Goal: Information Seeking & Learning: Learn about a topic

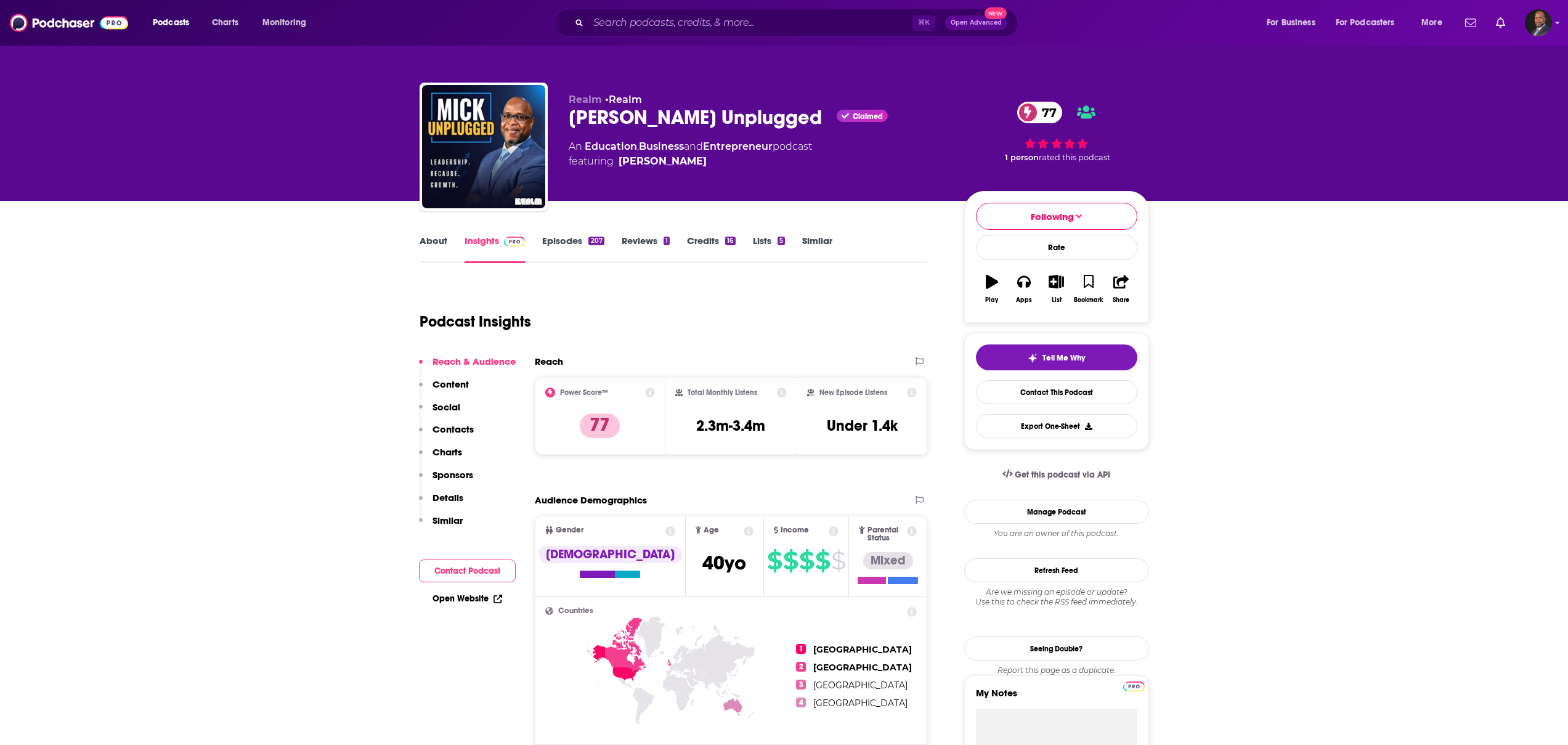
click at [912, 394] on icon at bounding box center [911, 392] width 10 height 10
click at [684, 317] on div "Podcast Insights" at bounding box center [669, 314] width 498 height 63
click at [907, 390] on icon at bounding box center [912, 392] width 10 height 10
click at [678, 334] on div "Podcast Insights" at bounding box center [669, 314] width 498 height 63
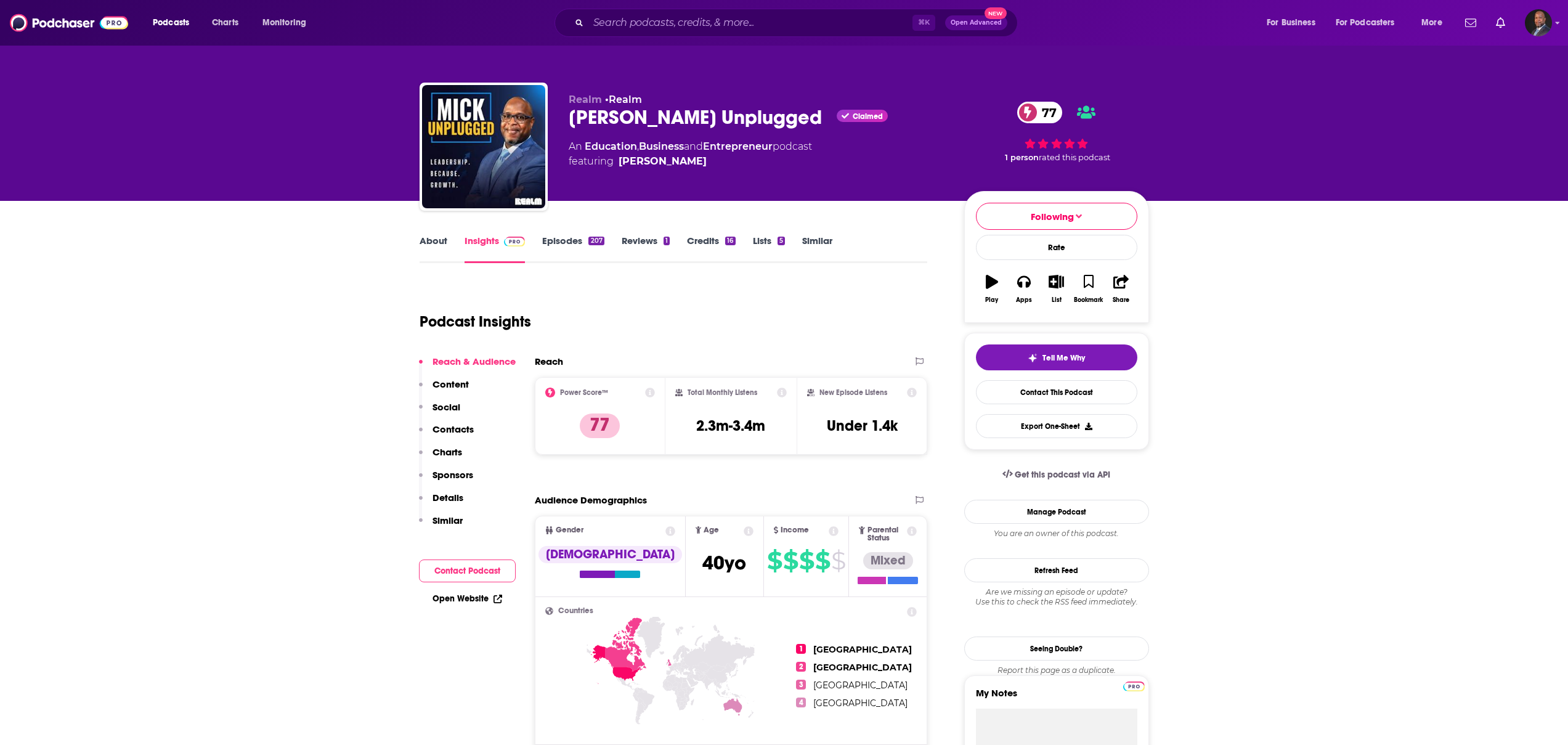
click at [781, 392] on icon at bounding box center [782, 392] width 10 height 10
click at [632, 327] on div "Podcast Insights" at bounding box center [669, 314] width 498 height 63
click at [772, 245] on link "Lists 5" at bounding box center [769, 249] width 32 height 28
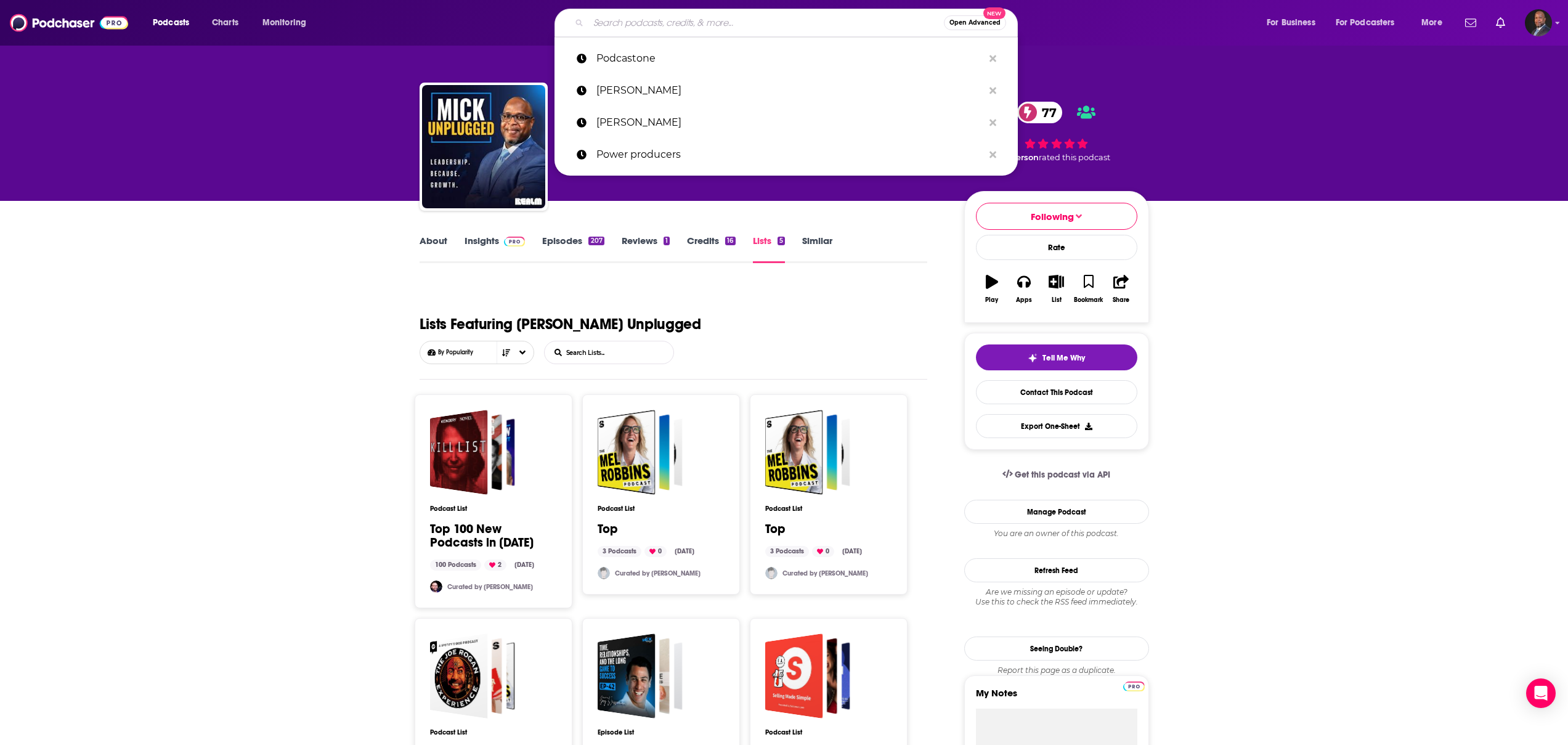
click at [796, 27] on input "Search podcasts, credits, & more..." at bounding box center [766, 23] width 355 height 20
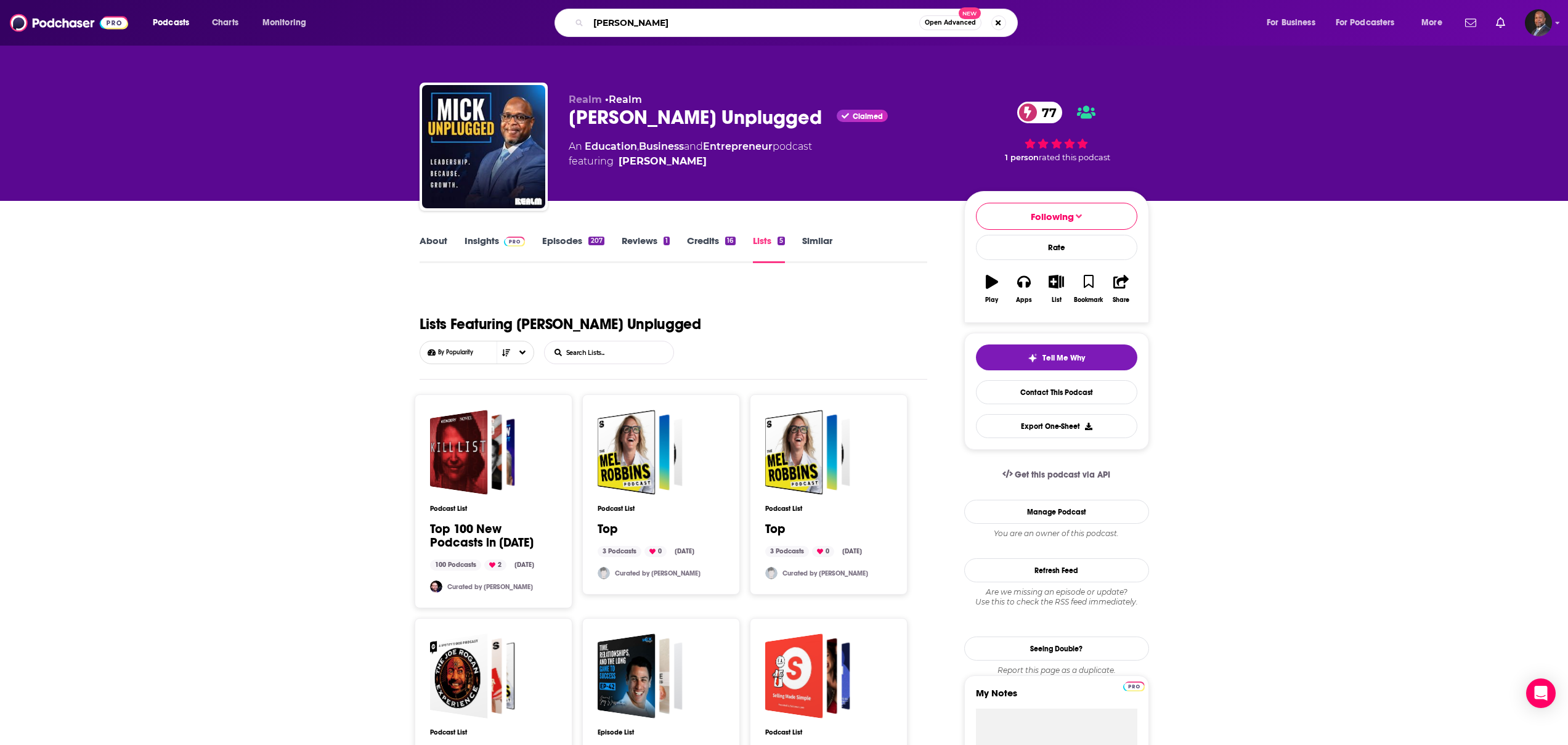
type input "[PERSON_NAME]"
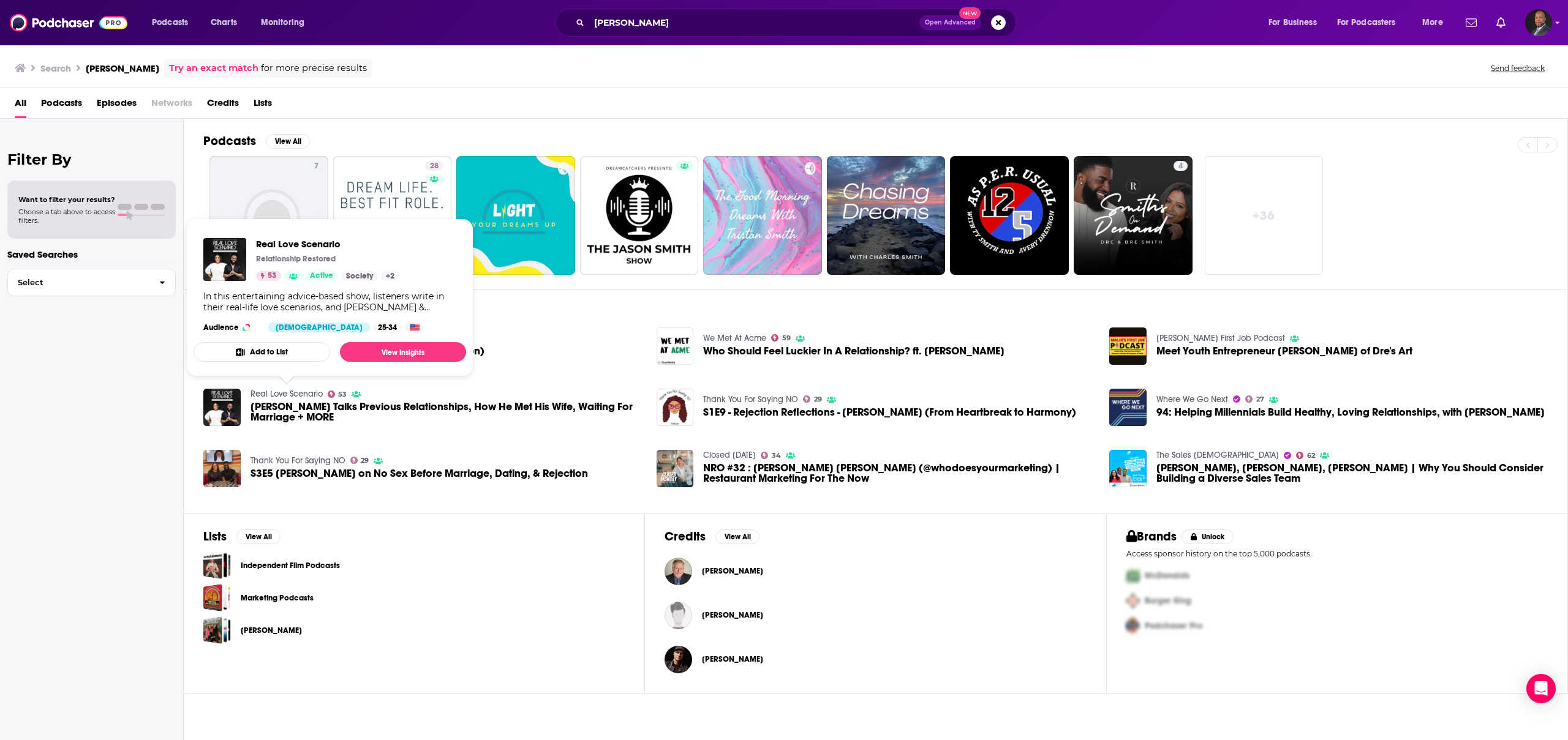
click at [279, 394] on link "Real Love Scenario" at bounding box center [286, 394] width 72 height 11
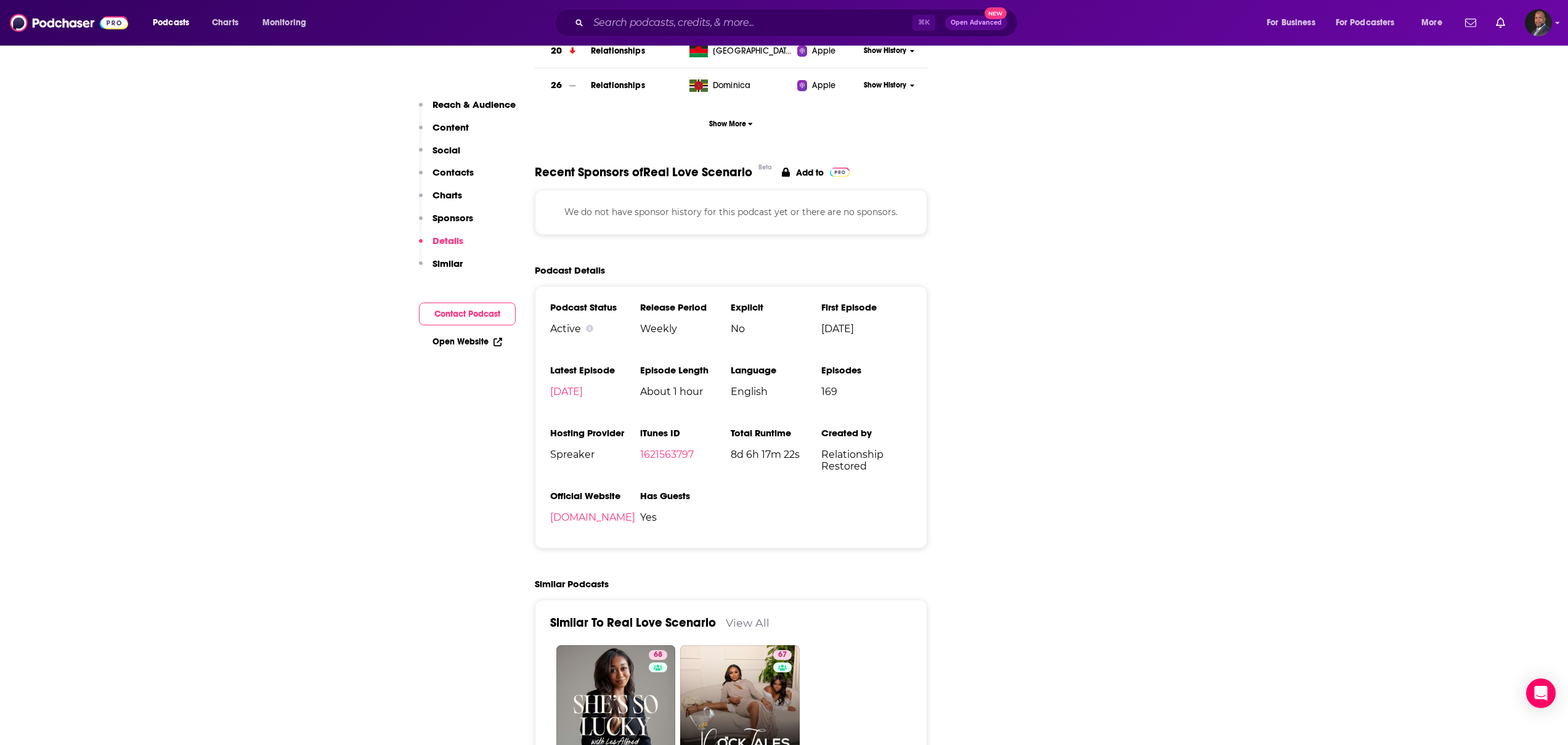
scroll to position [1564, 0]
click at [553, 509] on link "[DOMAIN_NAME]" at bounding box center [592, 515] width 85 height 12
click at [601, 509] on link "[DOMAIN_NAME]" at bounding box center [592, 515] width 85 height 12
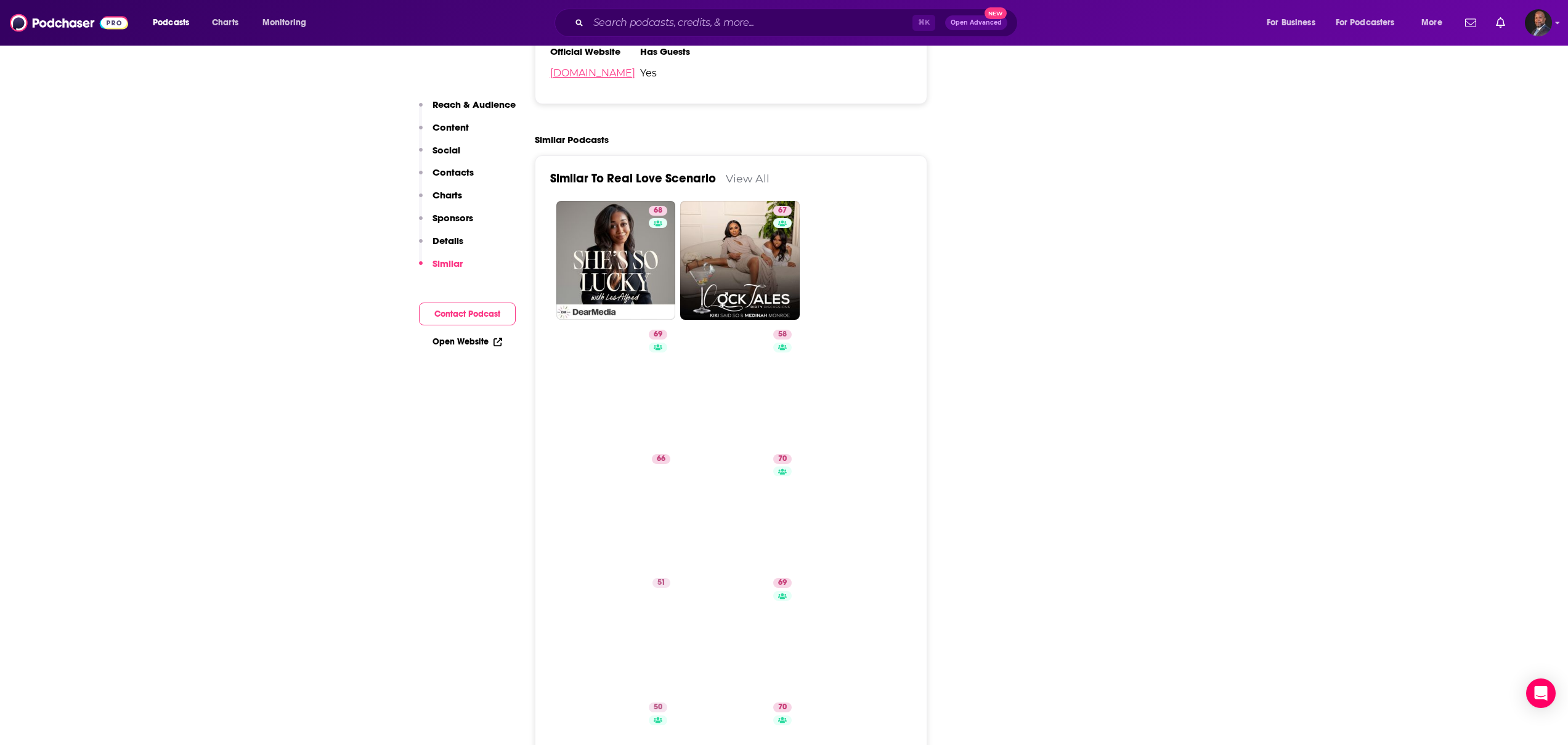
scroll to position [2006, 0]
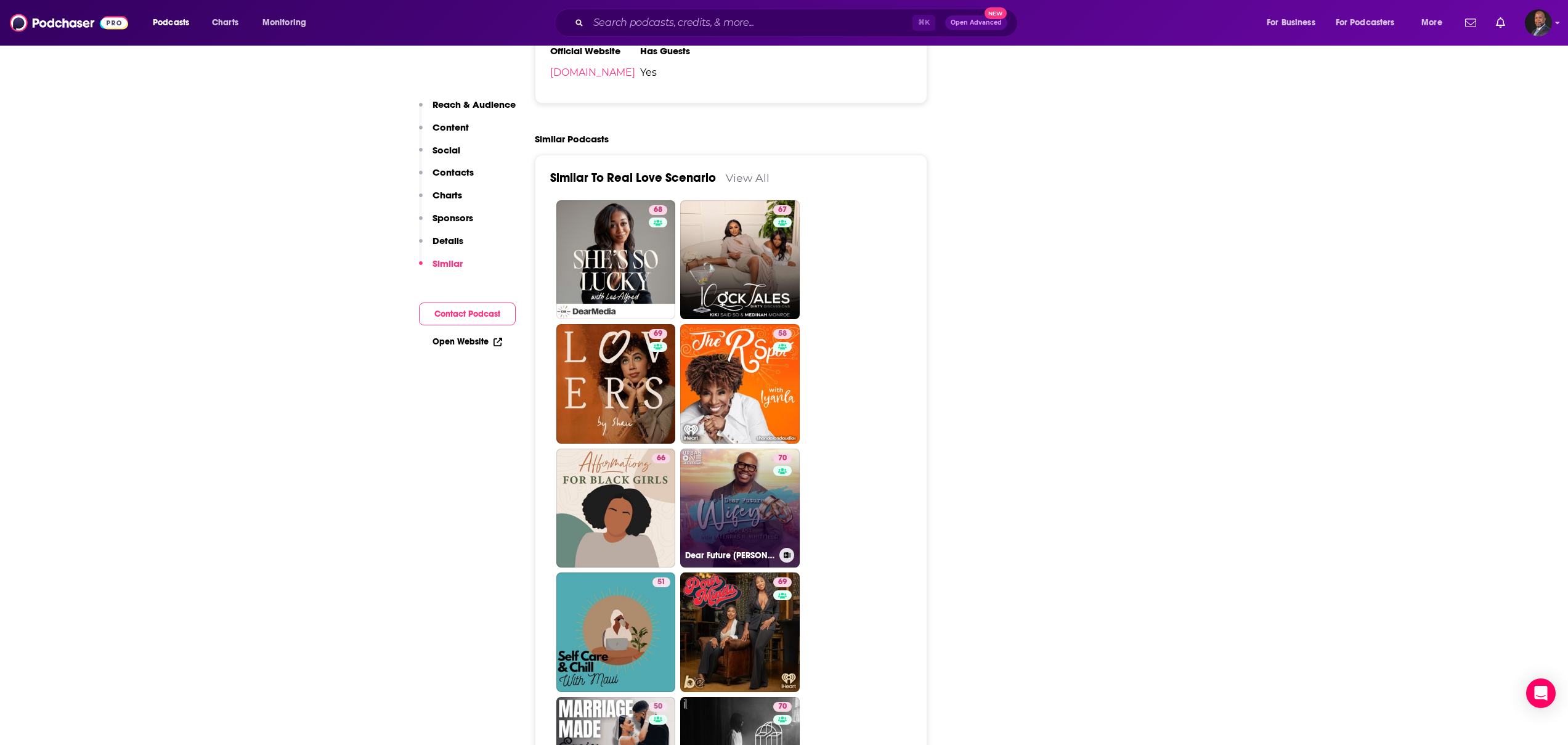
click at [762, 458] on link "70 Dear Future [PERSON_NAME]" at bounding box center [740, 508] width 120 height 120
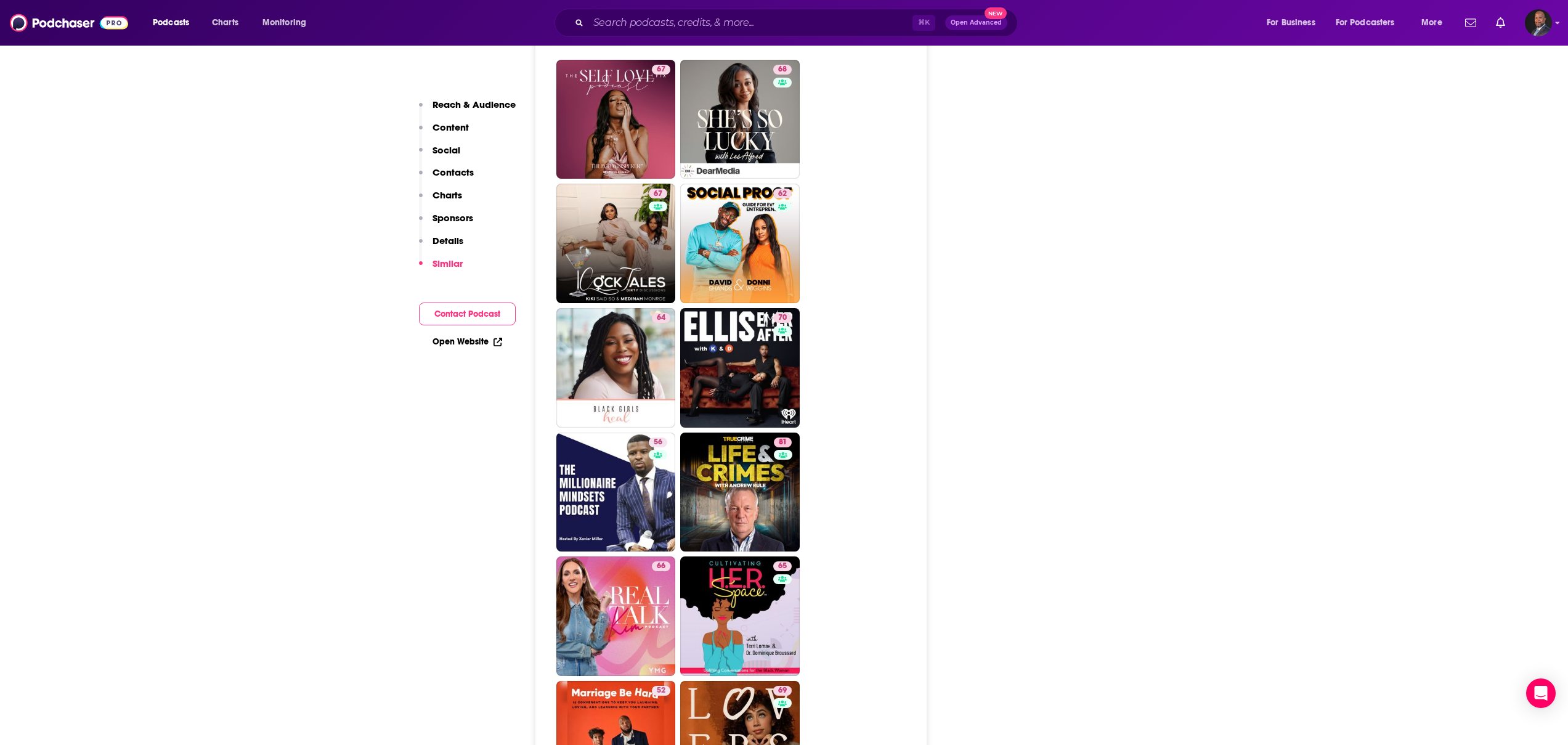
scroll to position [2766, 0]
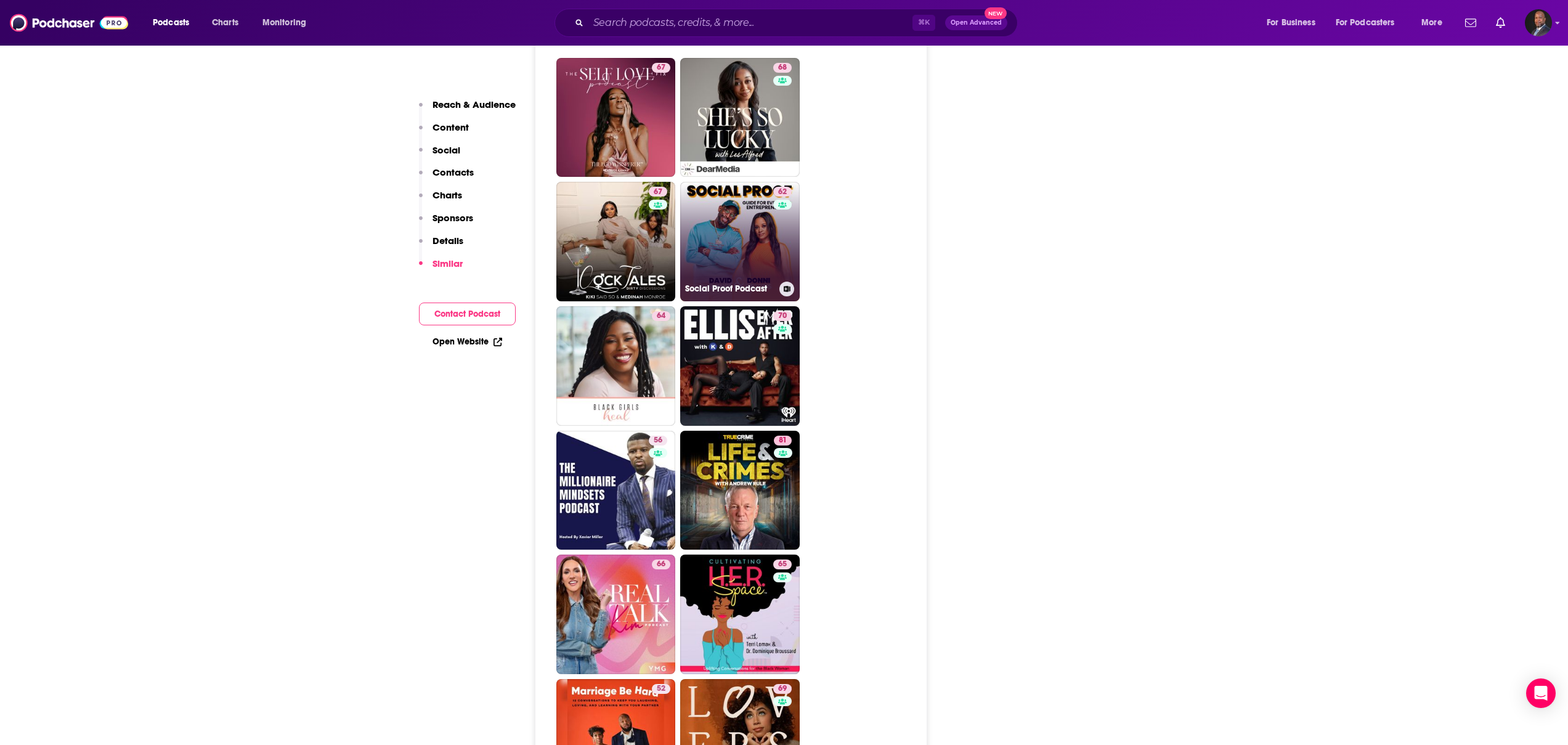
click at [750, 182] on link "62 Social Proof Podcast" at bounding box center [740, 241] width 120 height 120
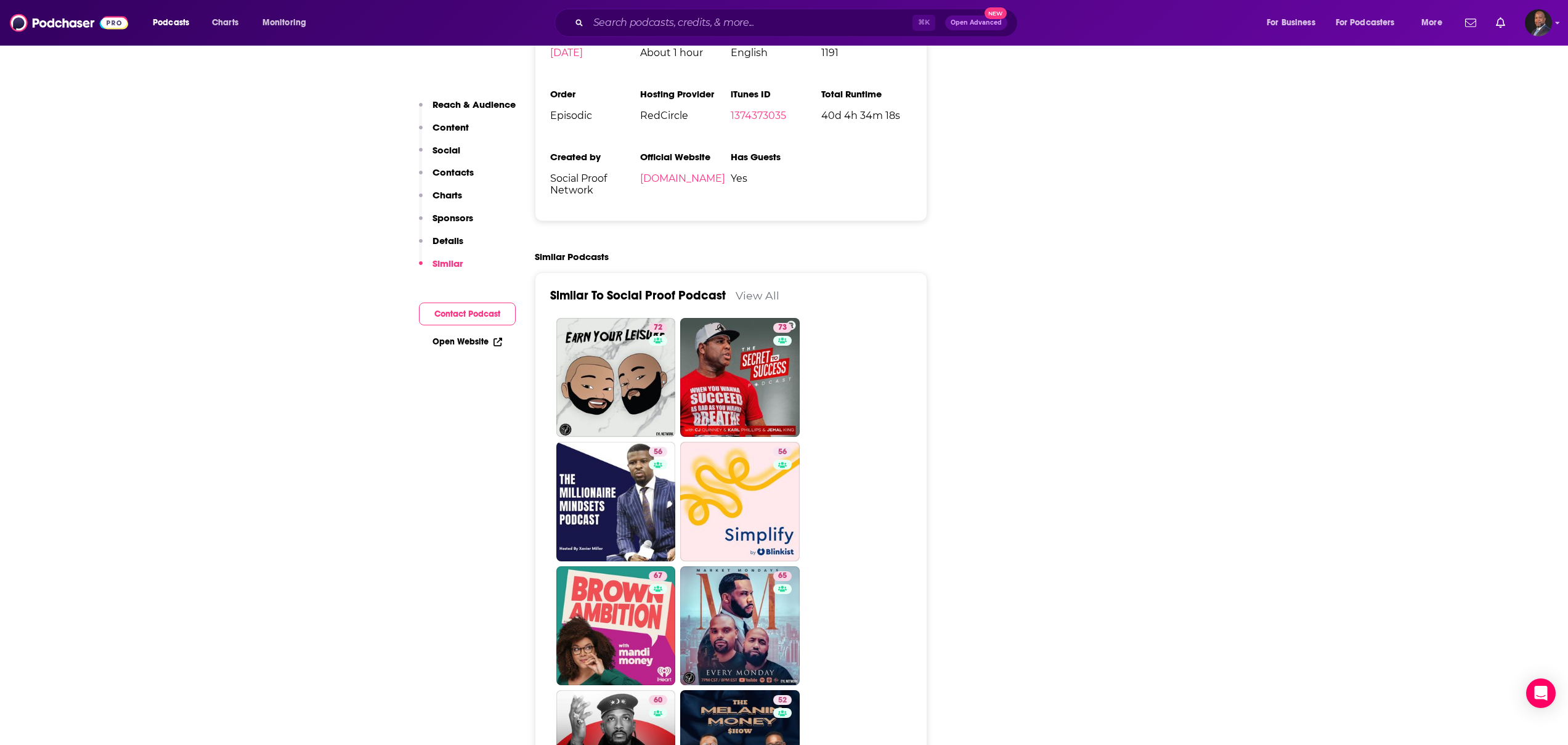
scroll to position [2322, 0]
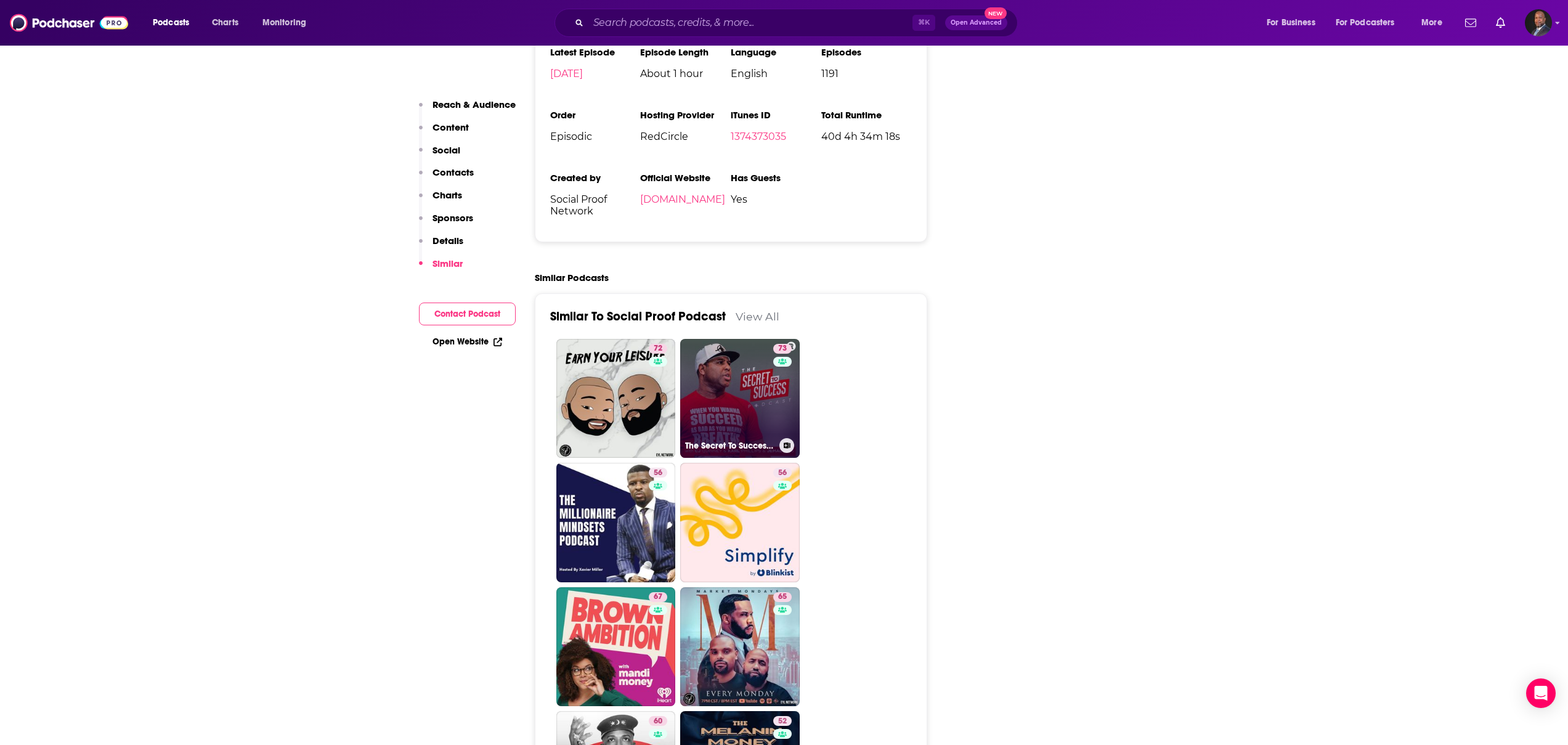
click at [781, 344] on div "73" at bounding box center [784, 392] width 21 height 95
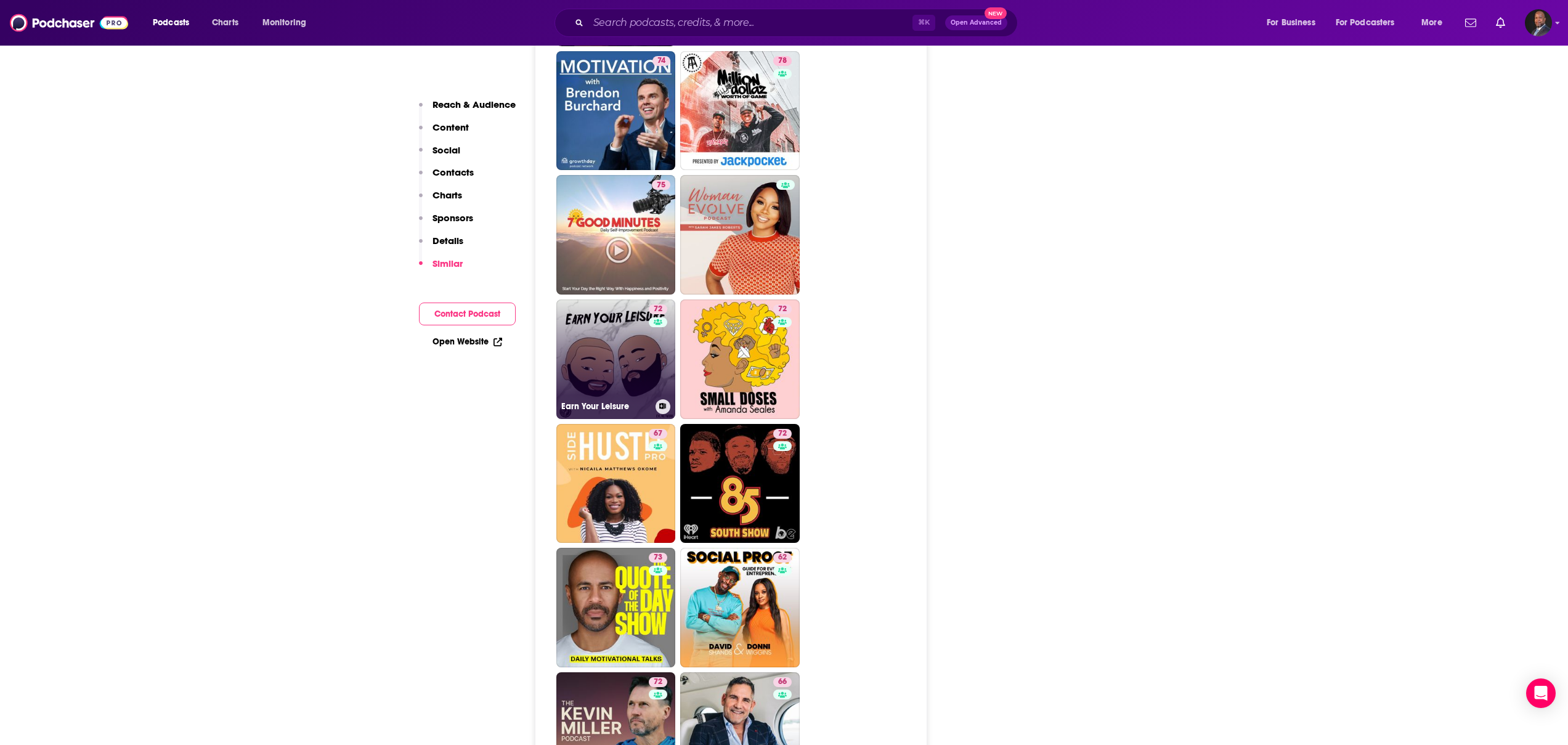
scroll to position [2929, 0]
click at [615, 298] on link "72 Earn Your Leisure" at bounding box center [616, 357] width 120 height 120
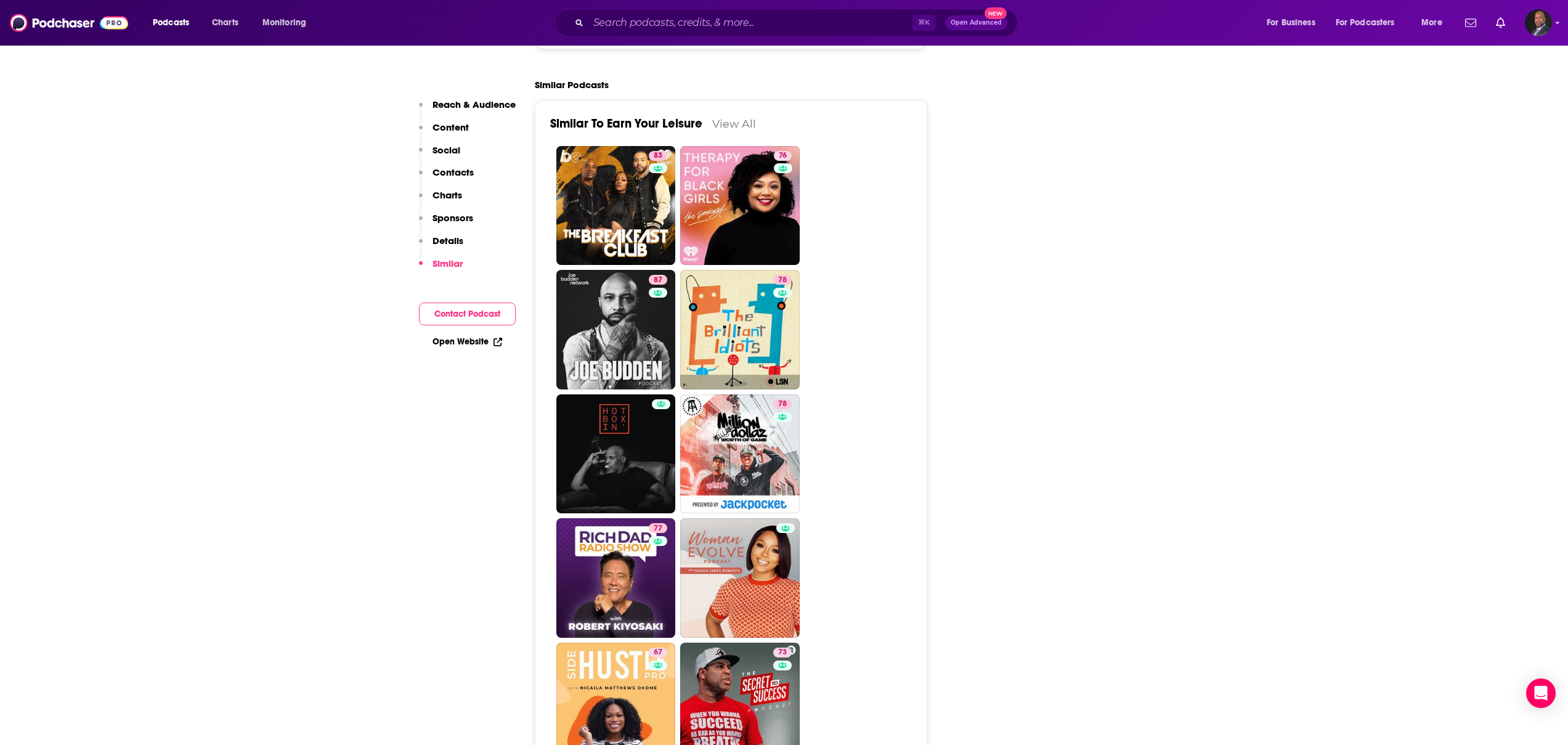
scroll to position [2621, 0]
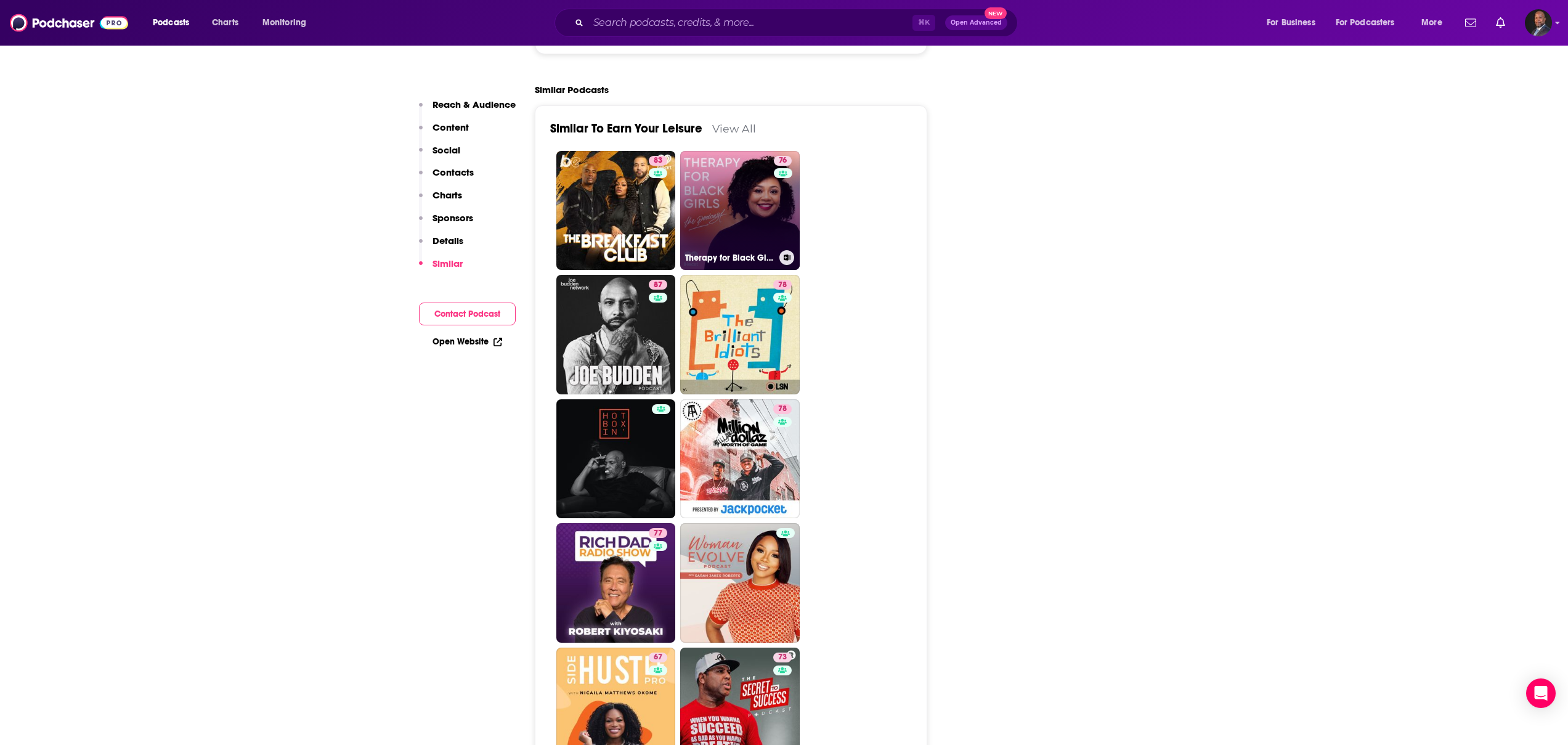
click at [736, 168] on link "76 Therapy for Black Girls" at bounding box center [740, 210] width 120 height 120
type input "[URL][DOMAIN_NAME]"
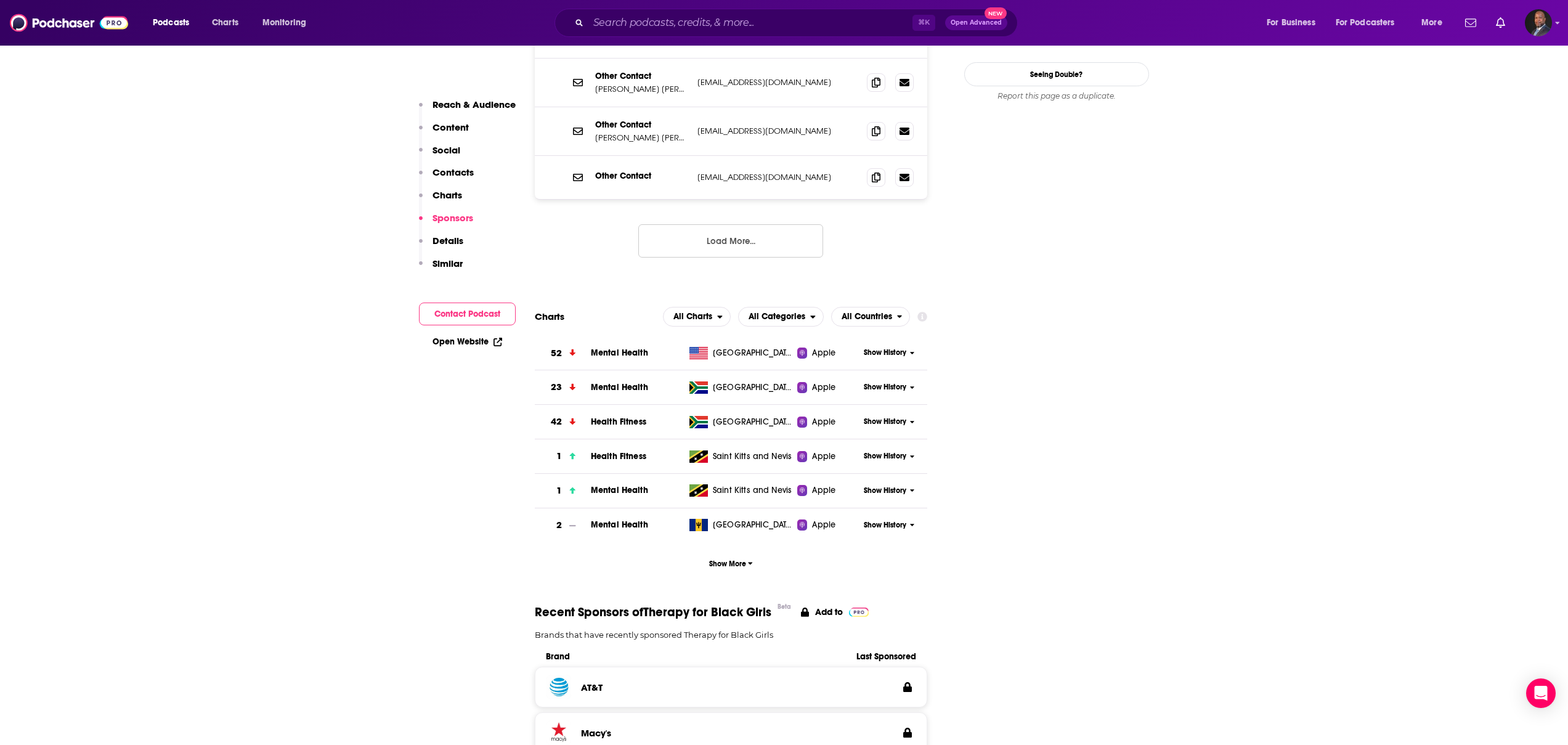
scroll to position [1361, 0]
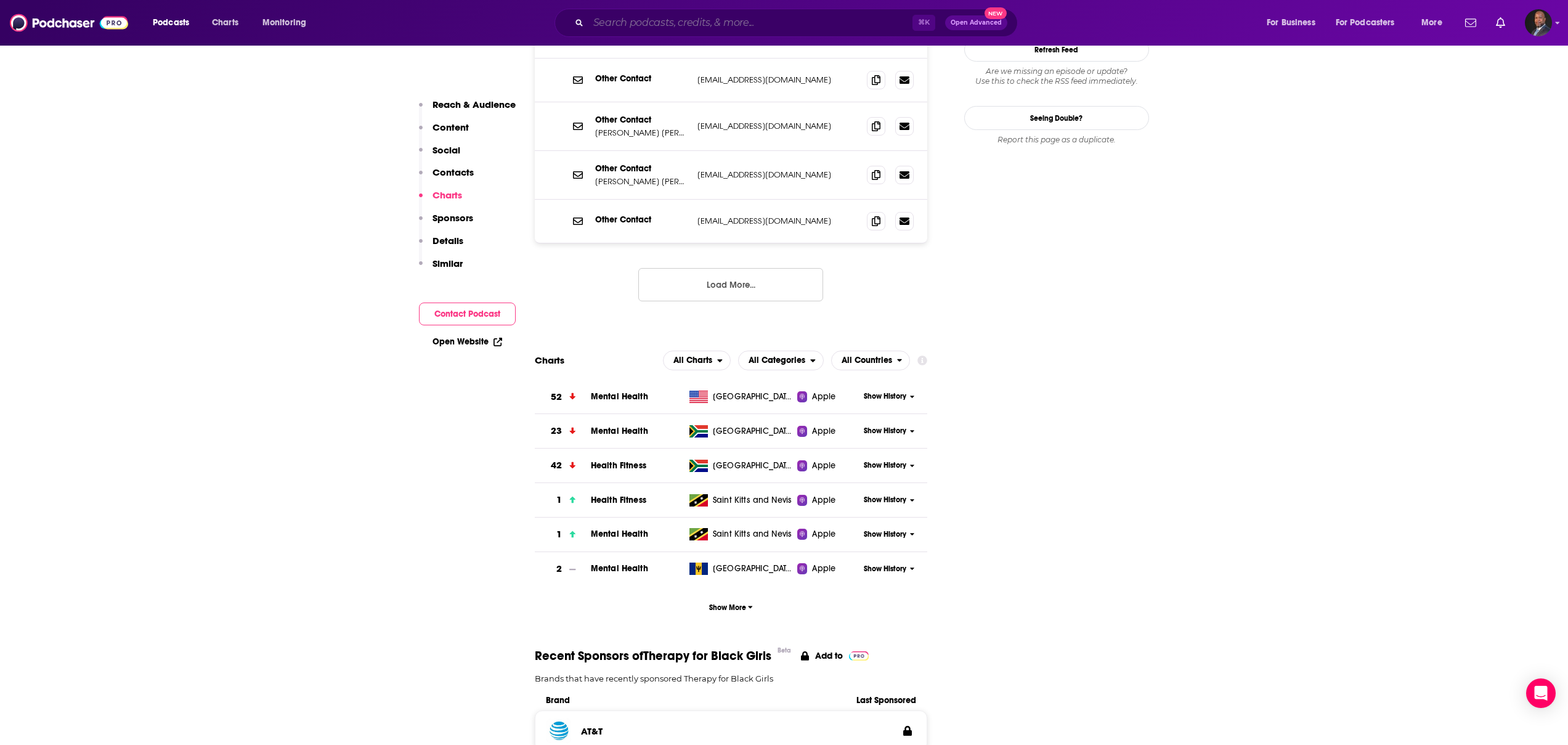
click at [826, 25] on input "Search podcasts, credits, & more..." at bounding box center [750, 23] width 324 height 20
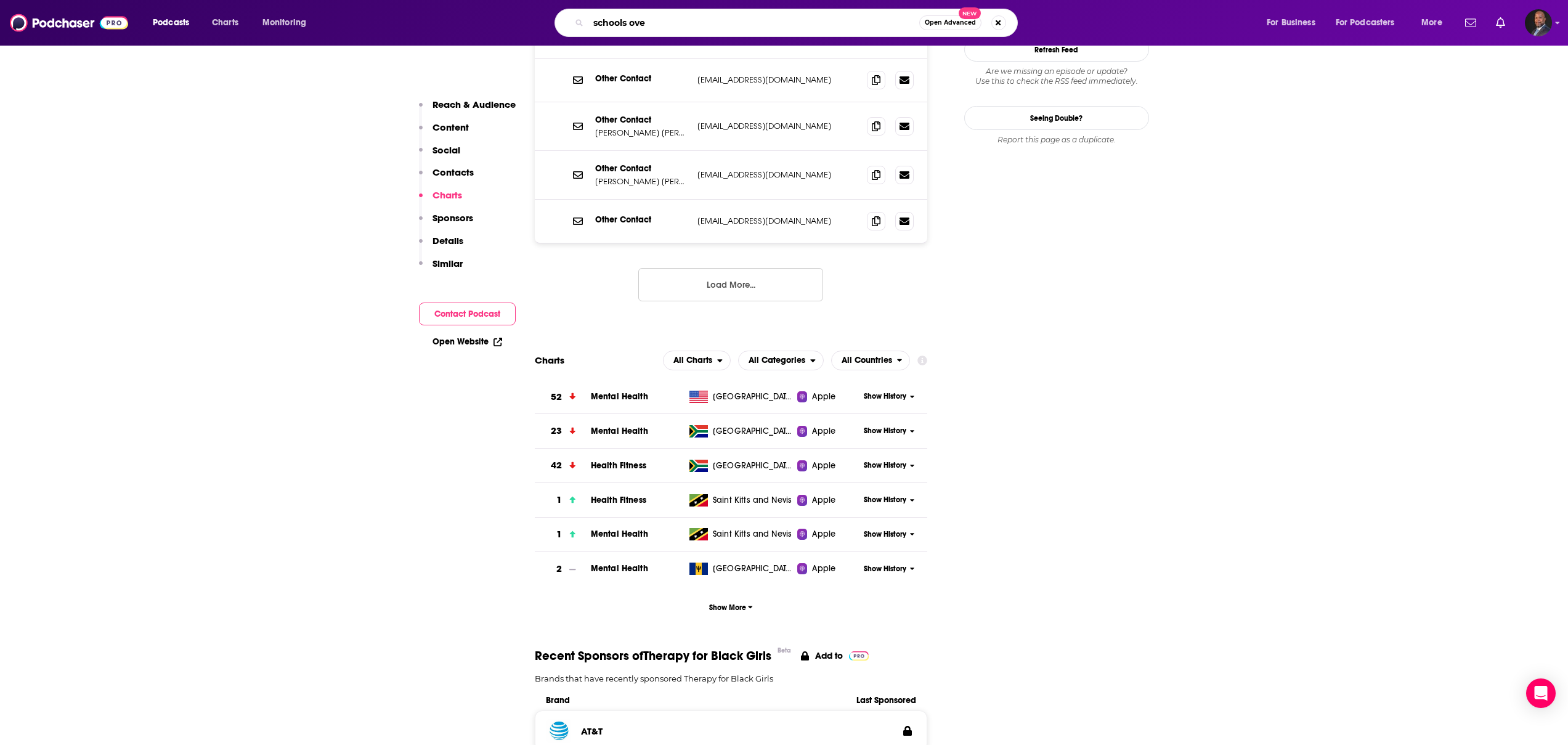
type input "schools over"
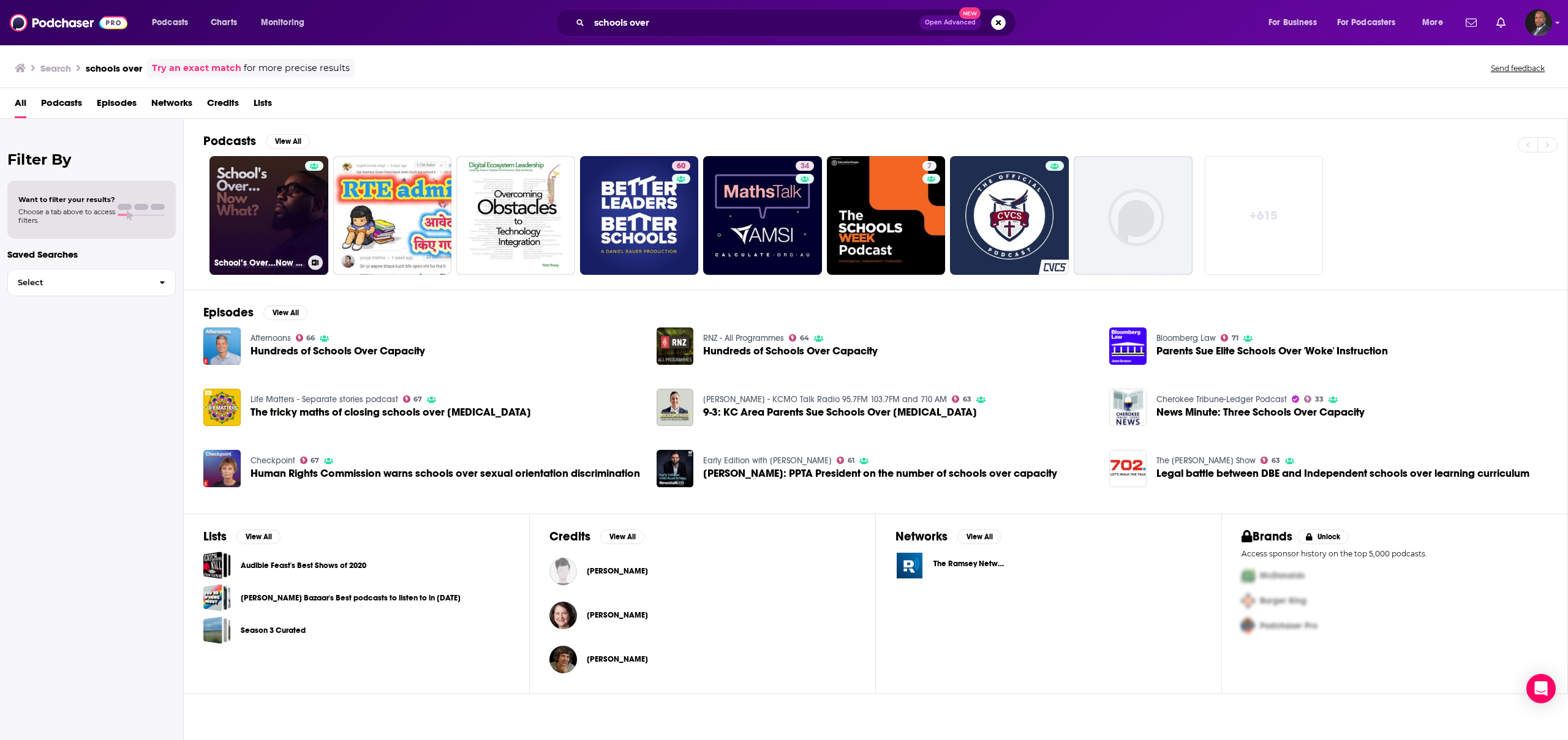
click at [294, 210] on link "School’s Over...Now What?" at bounding box center [268, 215] width 119 height 119
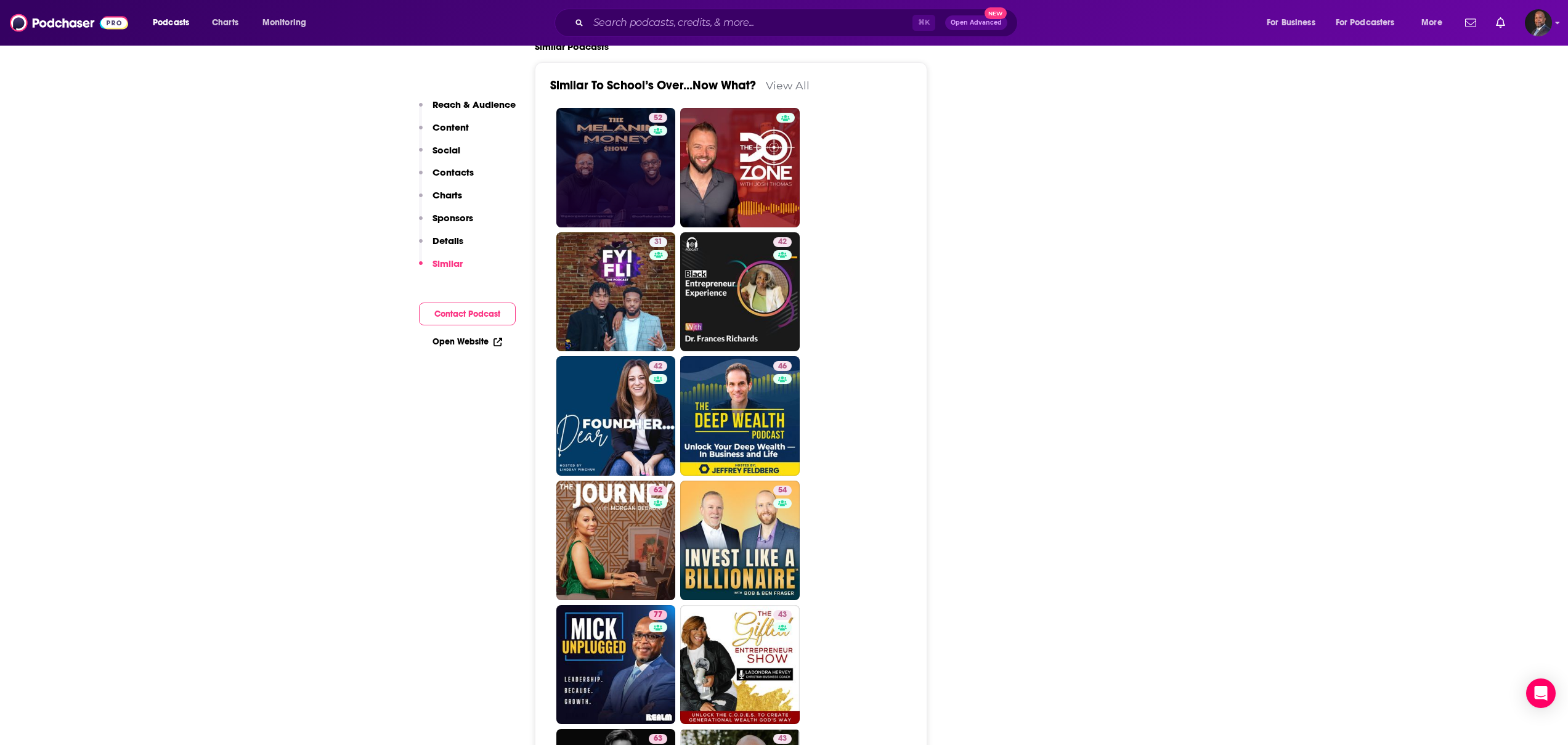
scroll to position [1995, 0]
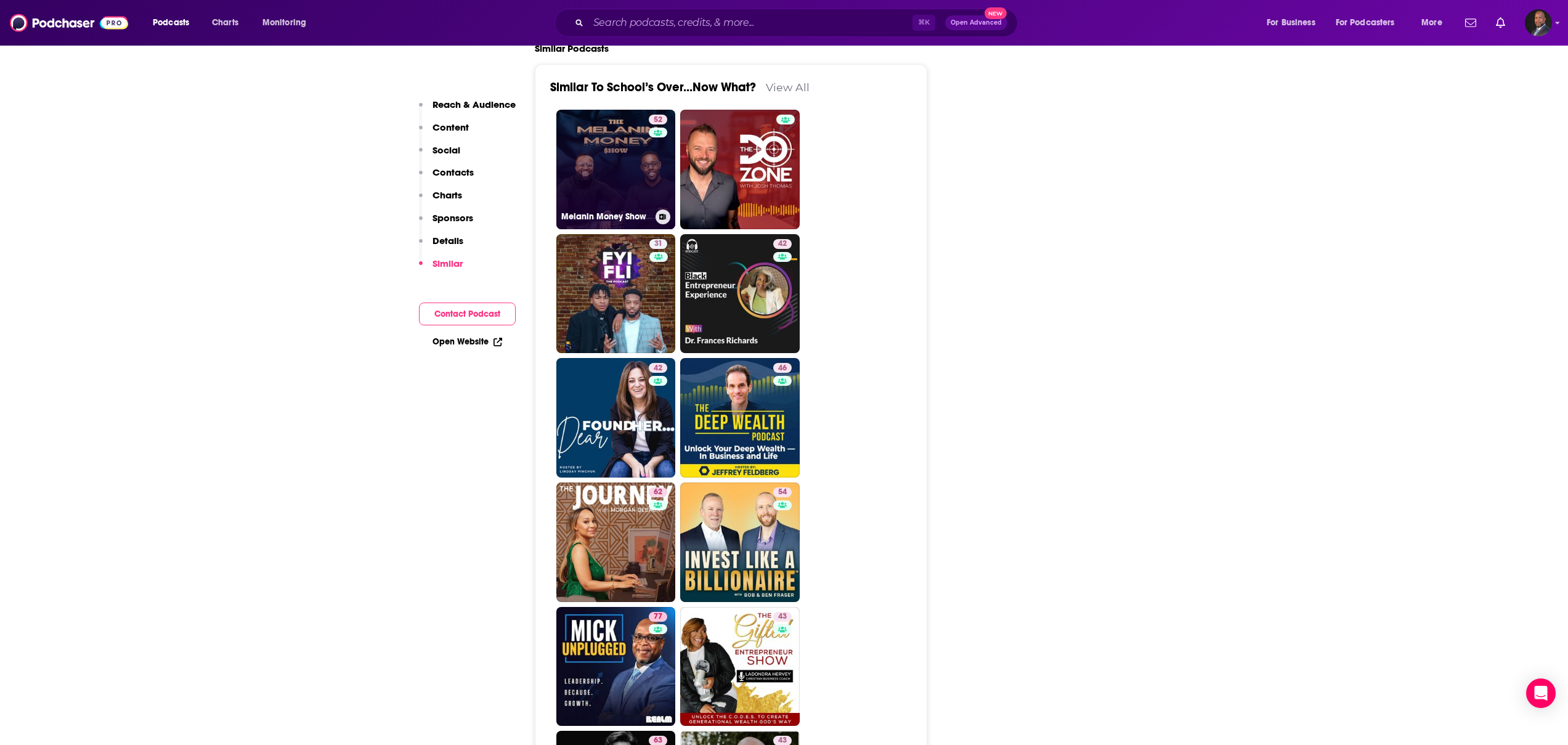
click at [585, 138] on link "52 Melanin Money Show" at bounding box center [616, 169] width 120 height 120
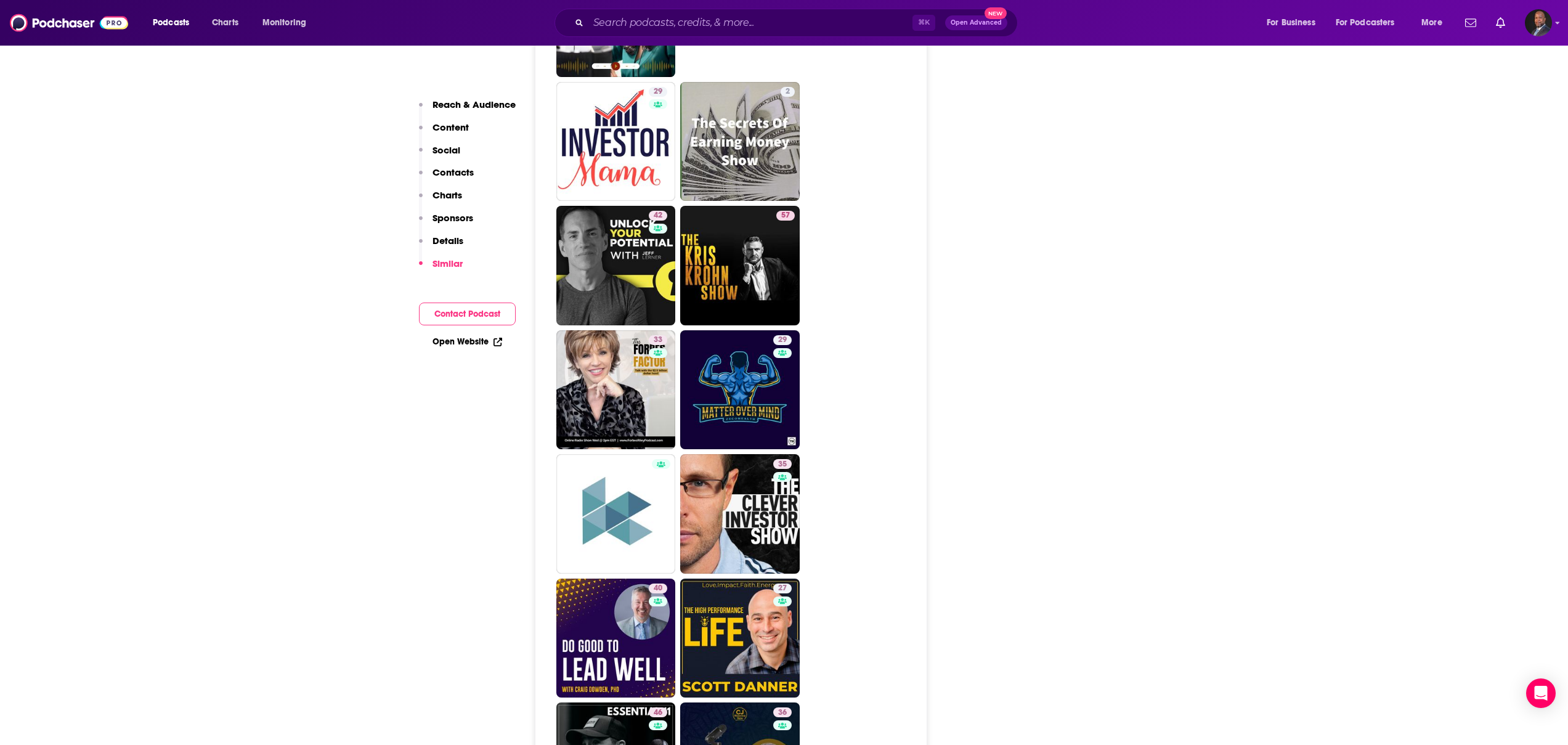
scroll to position [2630, 0]
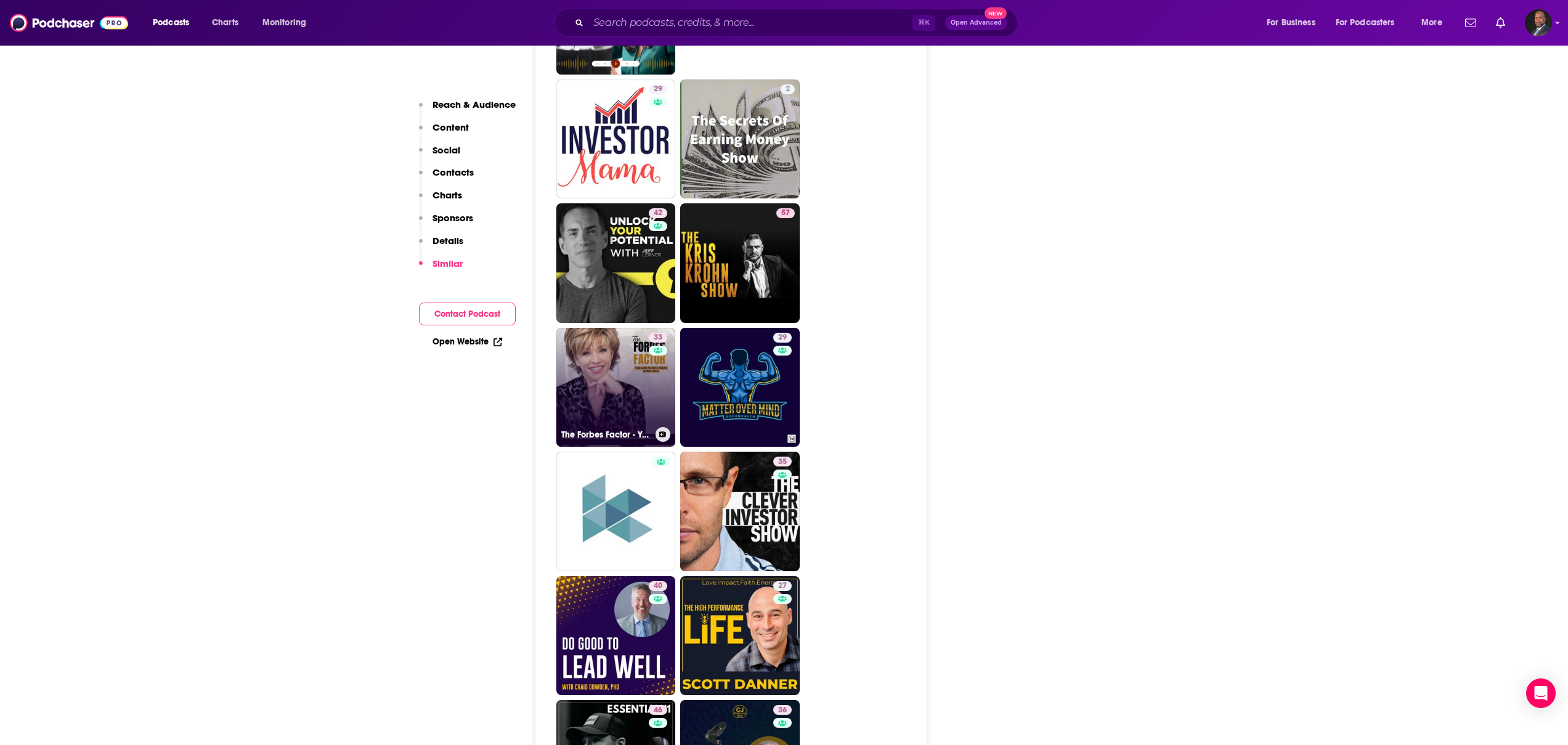
click at [587, 329] on link "33 The Forbes Factor - Your Secret to health, wealth & happiness!" at bounding box center [616, 388] width 120 height 120
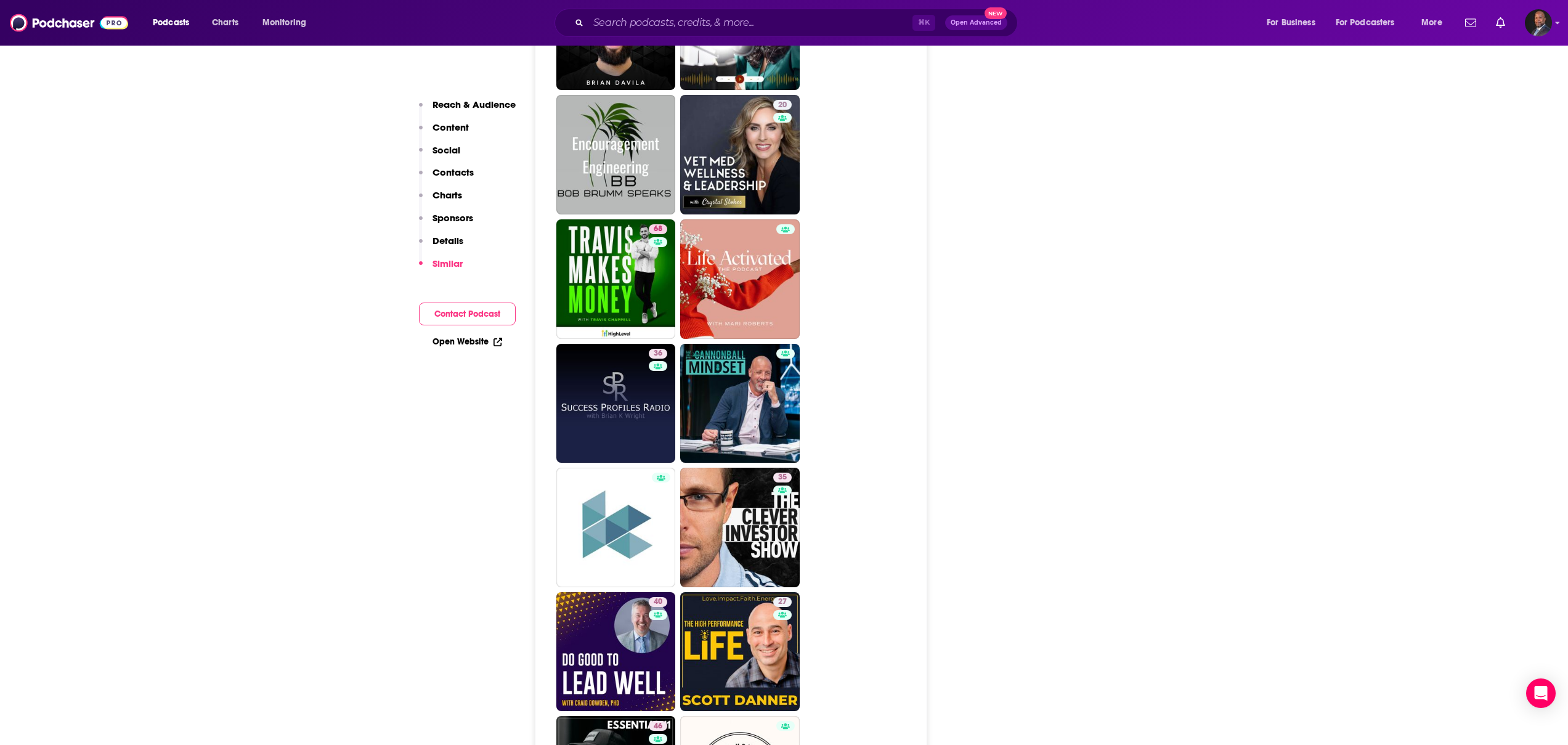
scroll to position [2419, 0]
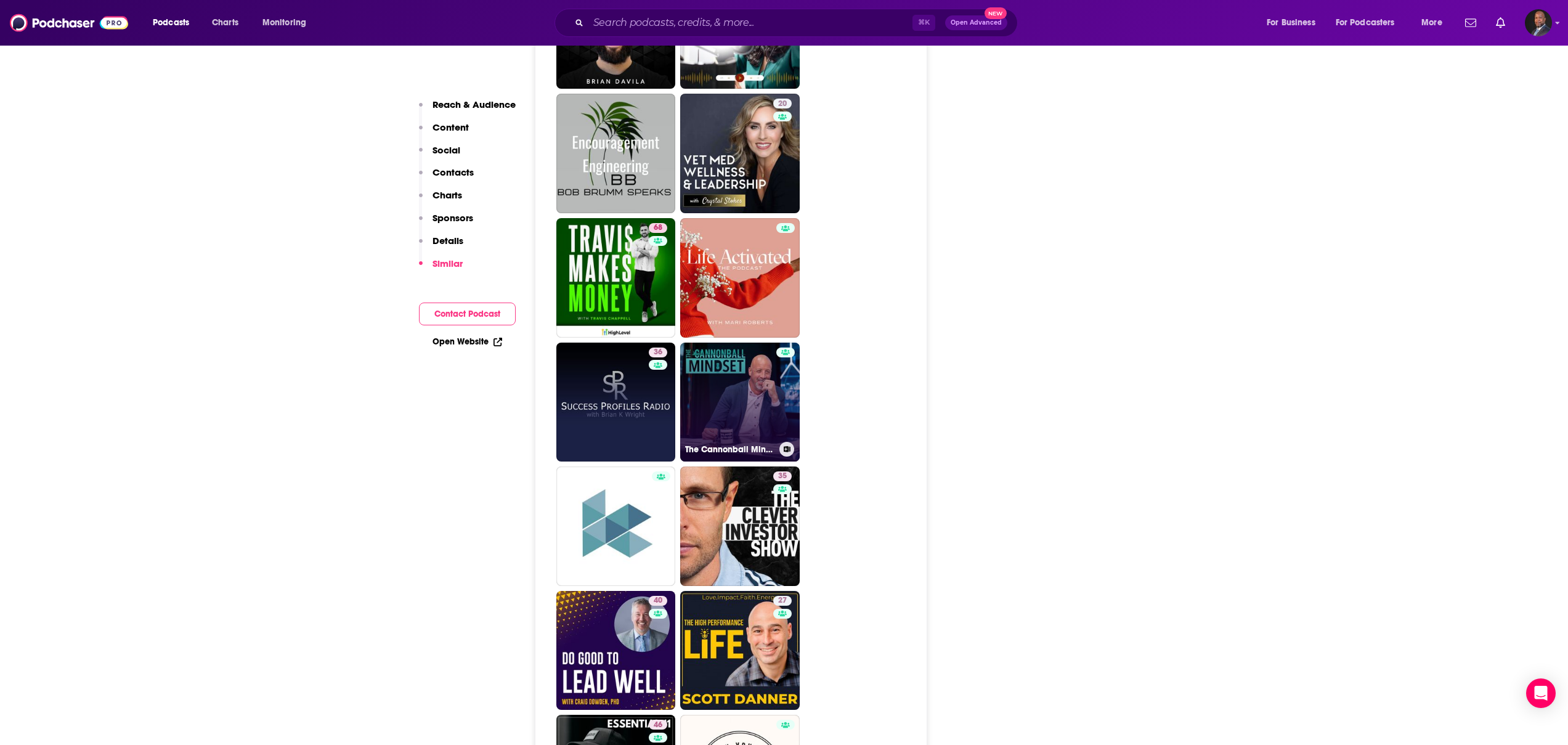
click at [707, 408] on link "The Cannonball Mindset" at bounding box center [740, 402] width 120 height 120
type input "[URL][DOMAIN_NAME]"
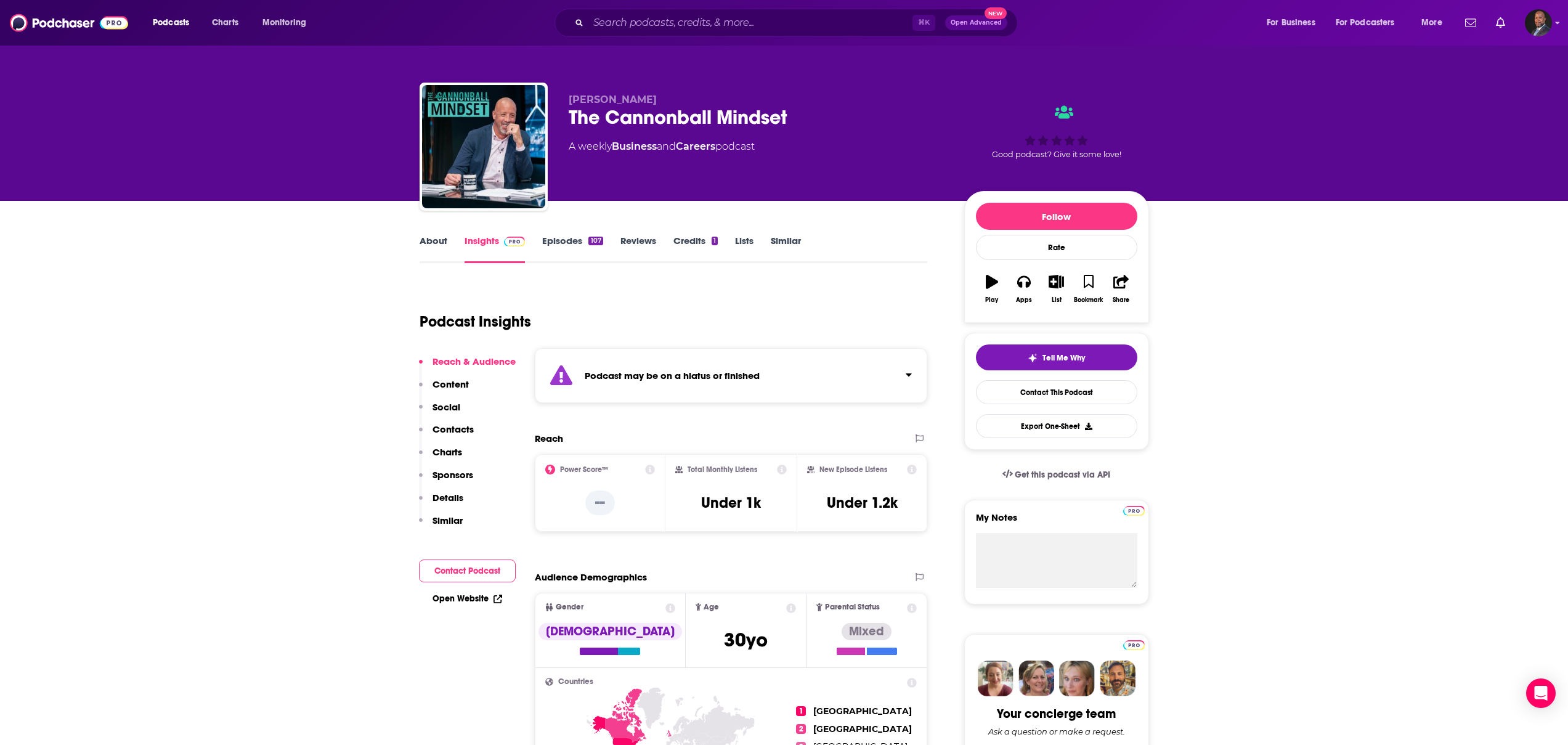
scroll to position [1, 0]
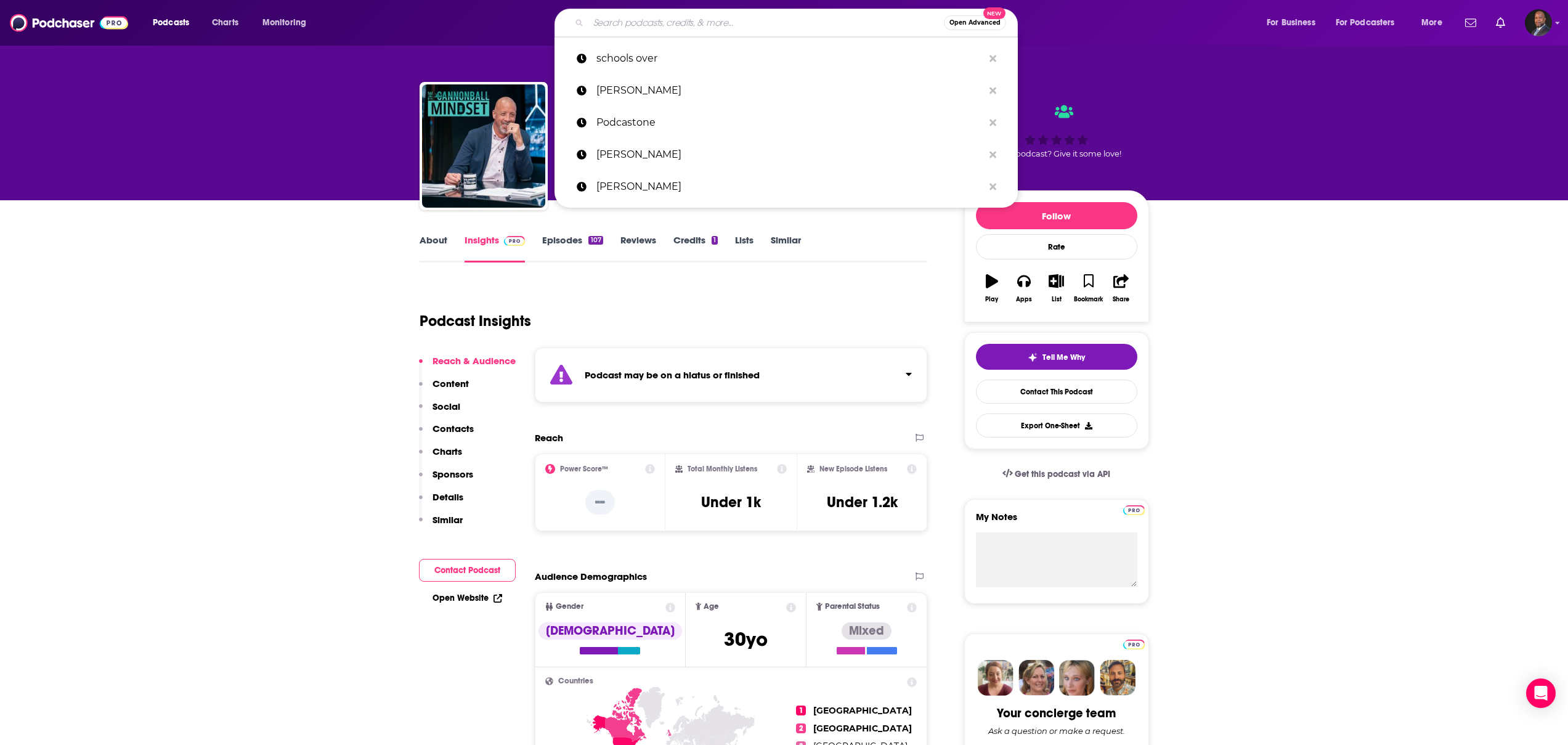
click at [655, 22] on input "Search podcasts, credits, & more..." at bounding box center [766, 23] width 355 height 20
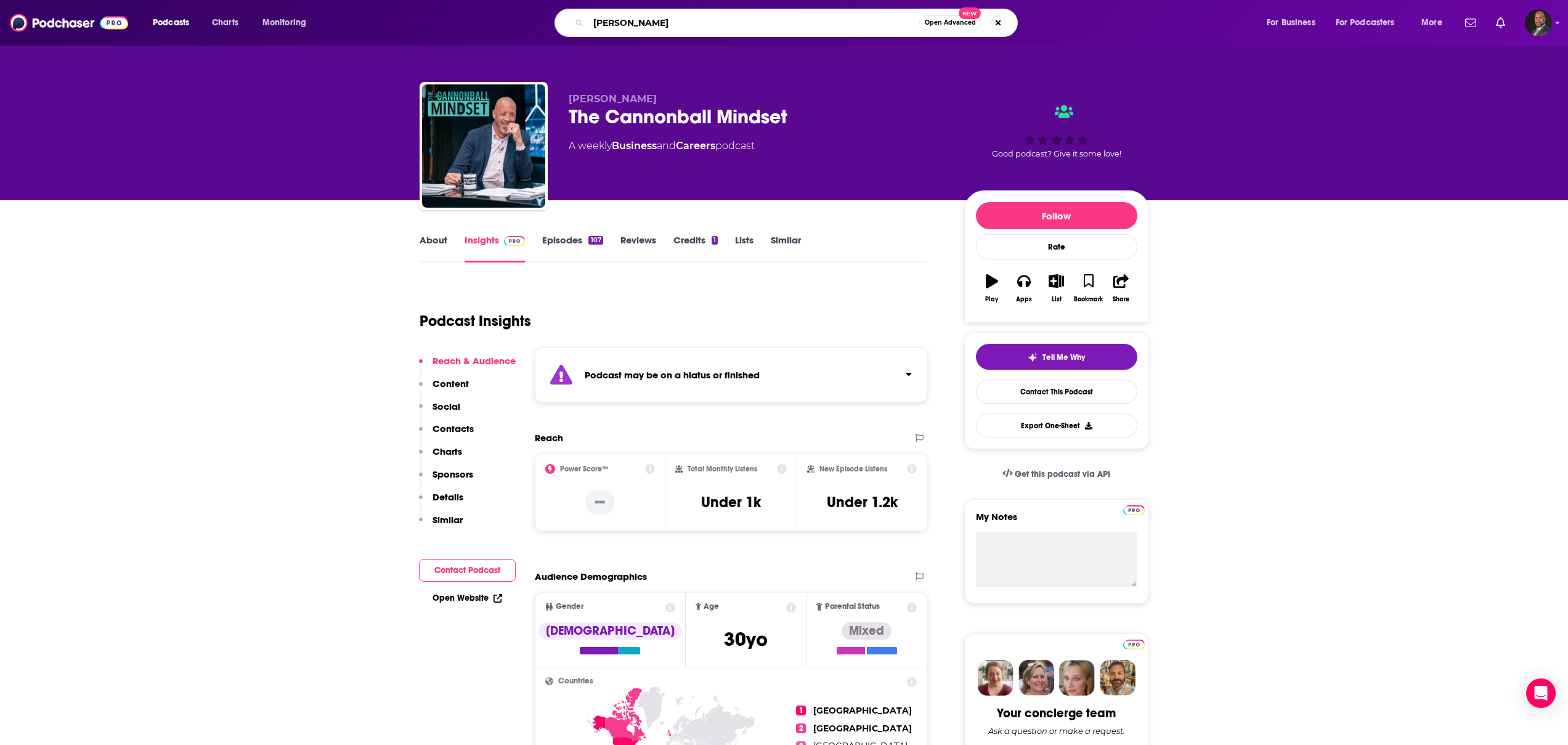
type input "[PERSON_NAME]"
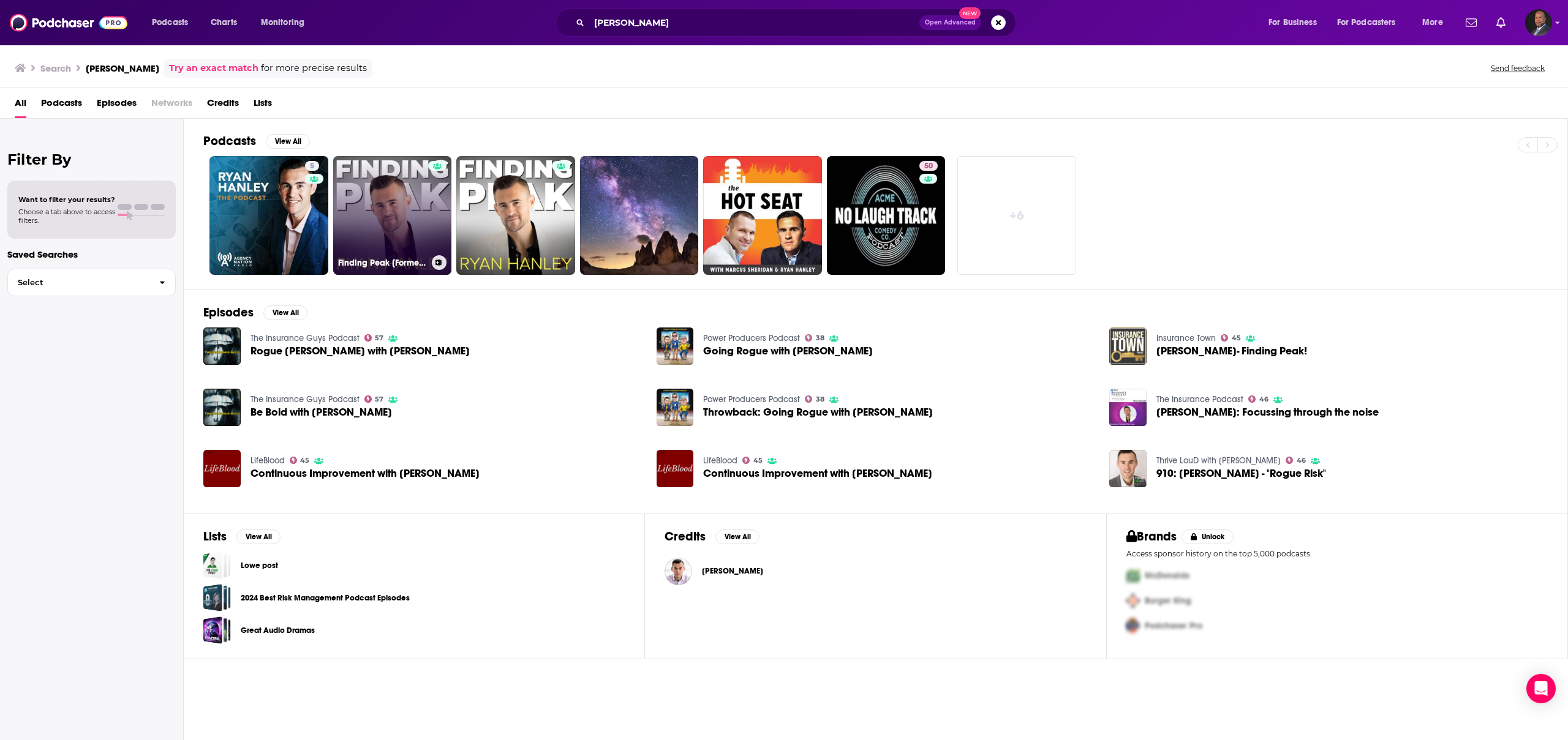
click at [423, 205] on link "Finding Peak [Formerly The [PERSON_NAME] Show]" at bounding box center [392, 215] width 119 height 119
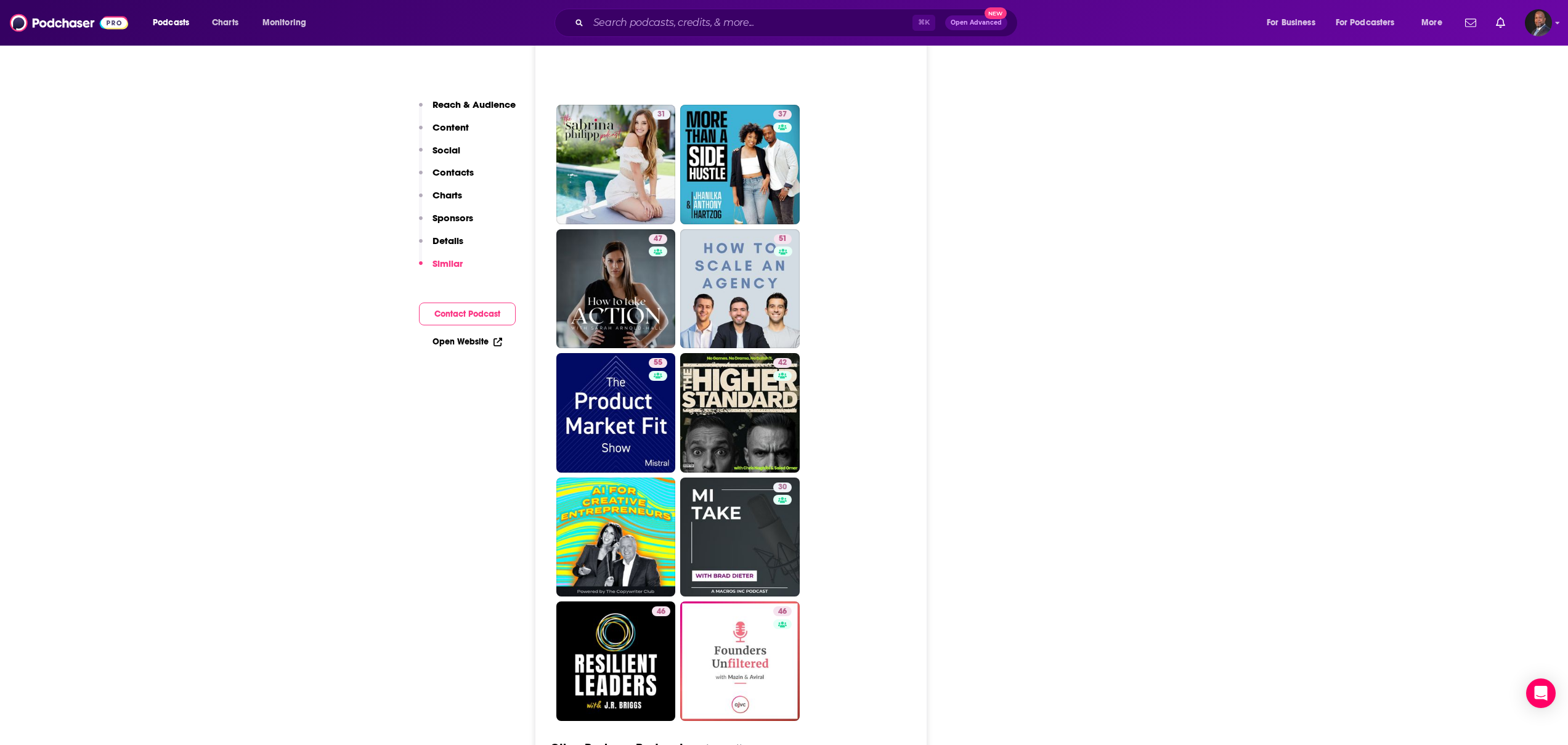
scroll to position [2941, 0]
